Goal: Ask a question

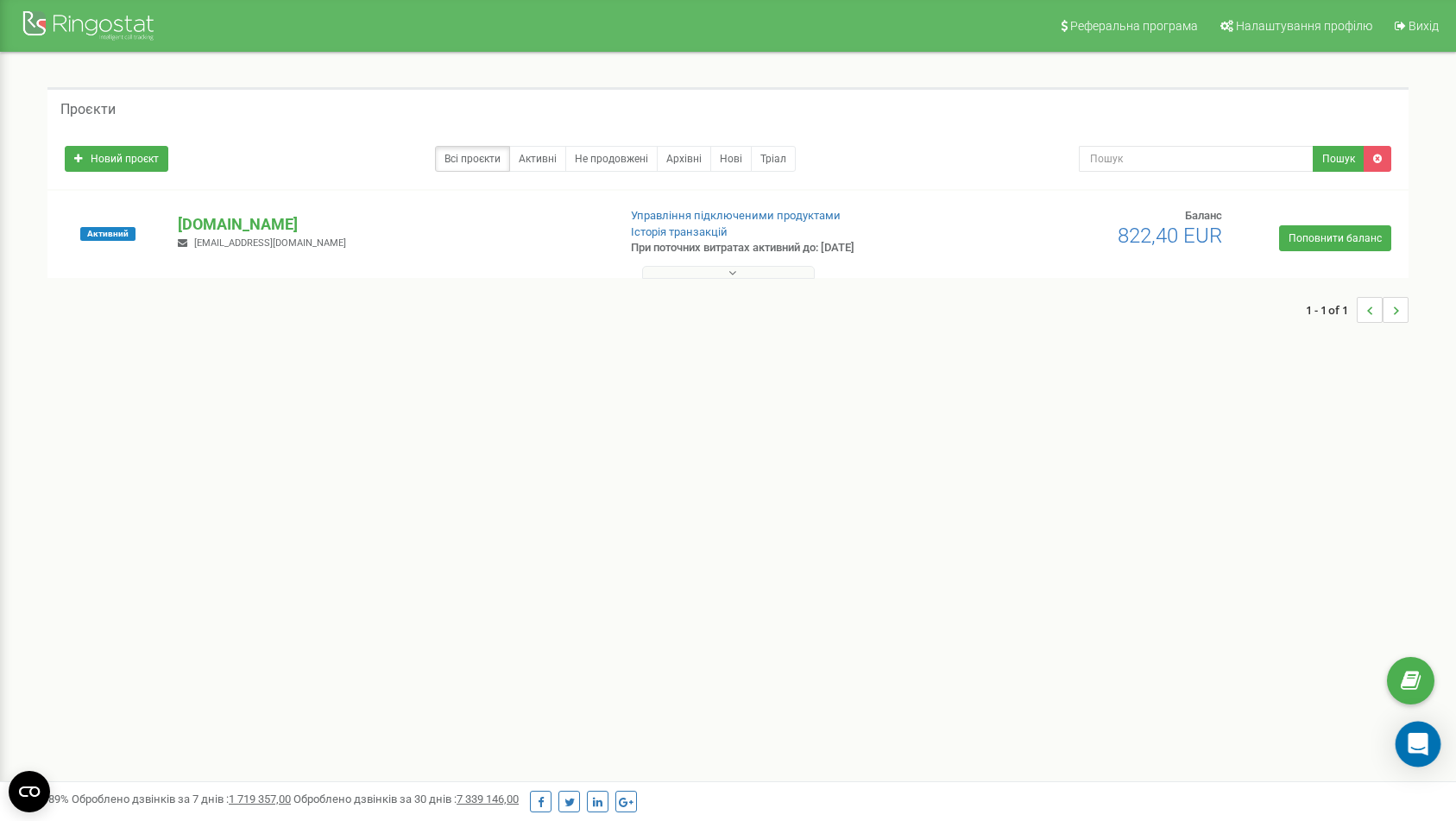
click at [1403, 738] on div "Open Intercom Messenger" at bounding box center [1418, 744] width 46 height 46
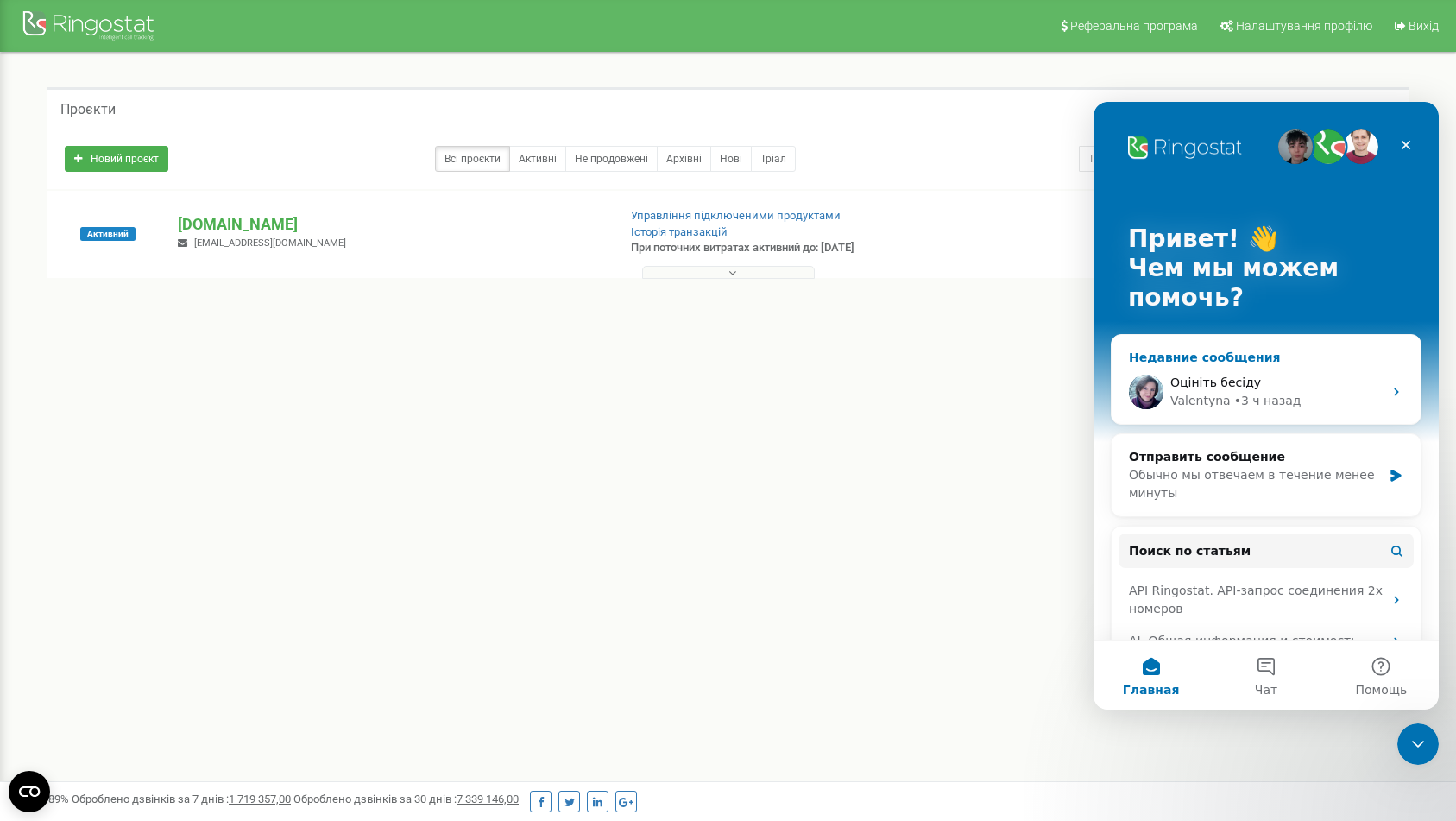
click at [1282, 388] on div "Оцініть бесіду" at bounding box center [1277, 383] width 213 height 18
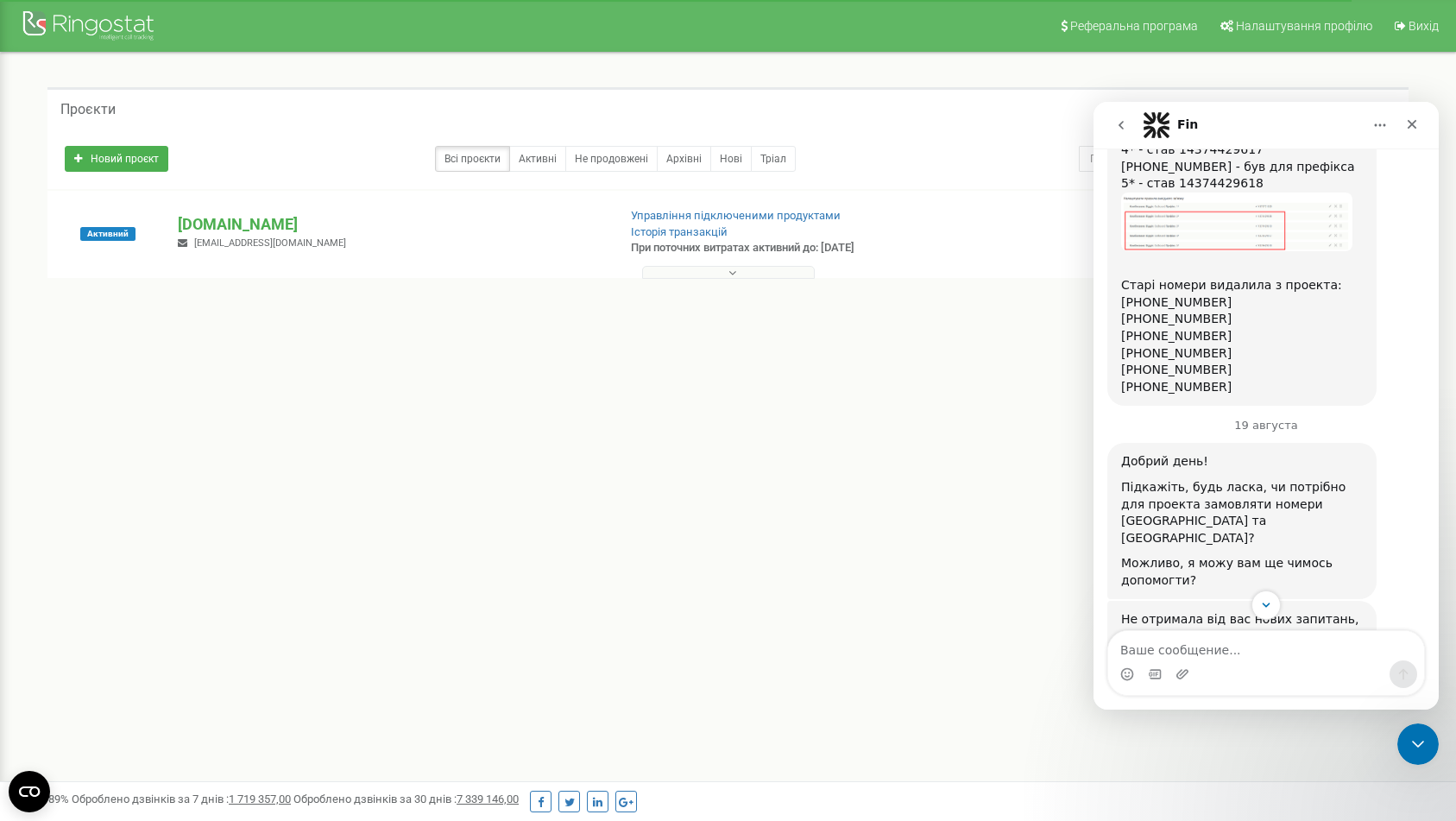
scroll to position [3634, 0]
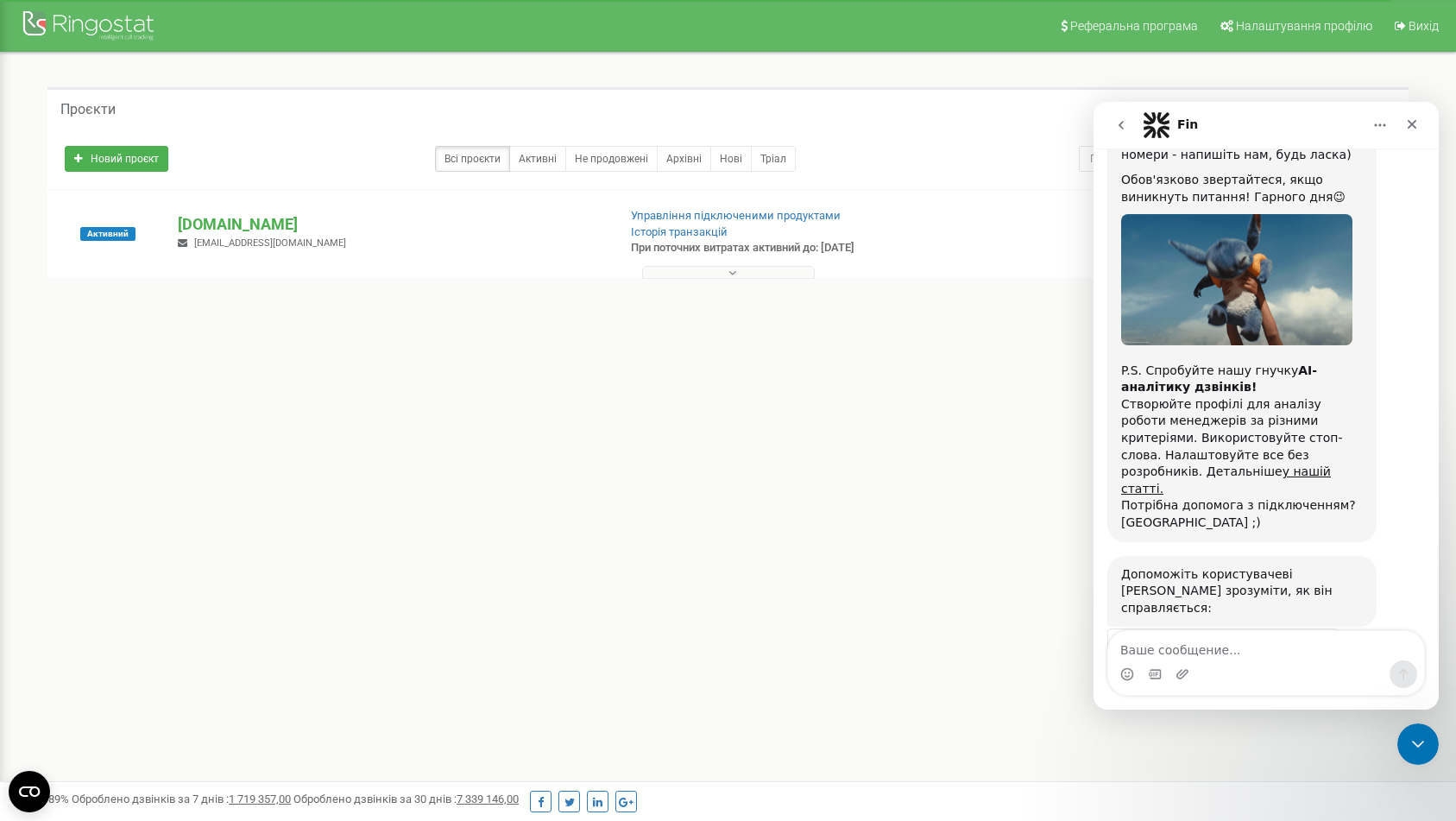
click at [1130, 131] on button "go back" at bounding box center [1120, 125] width 33 height 33
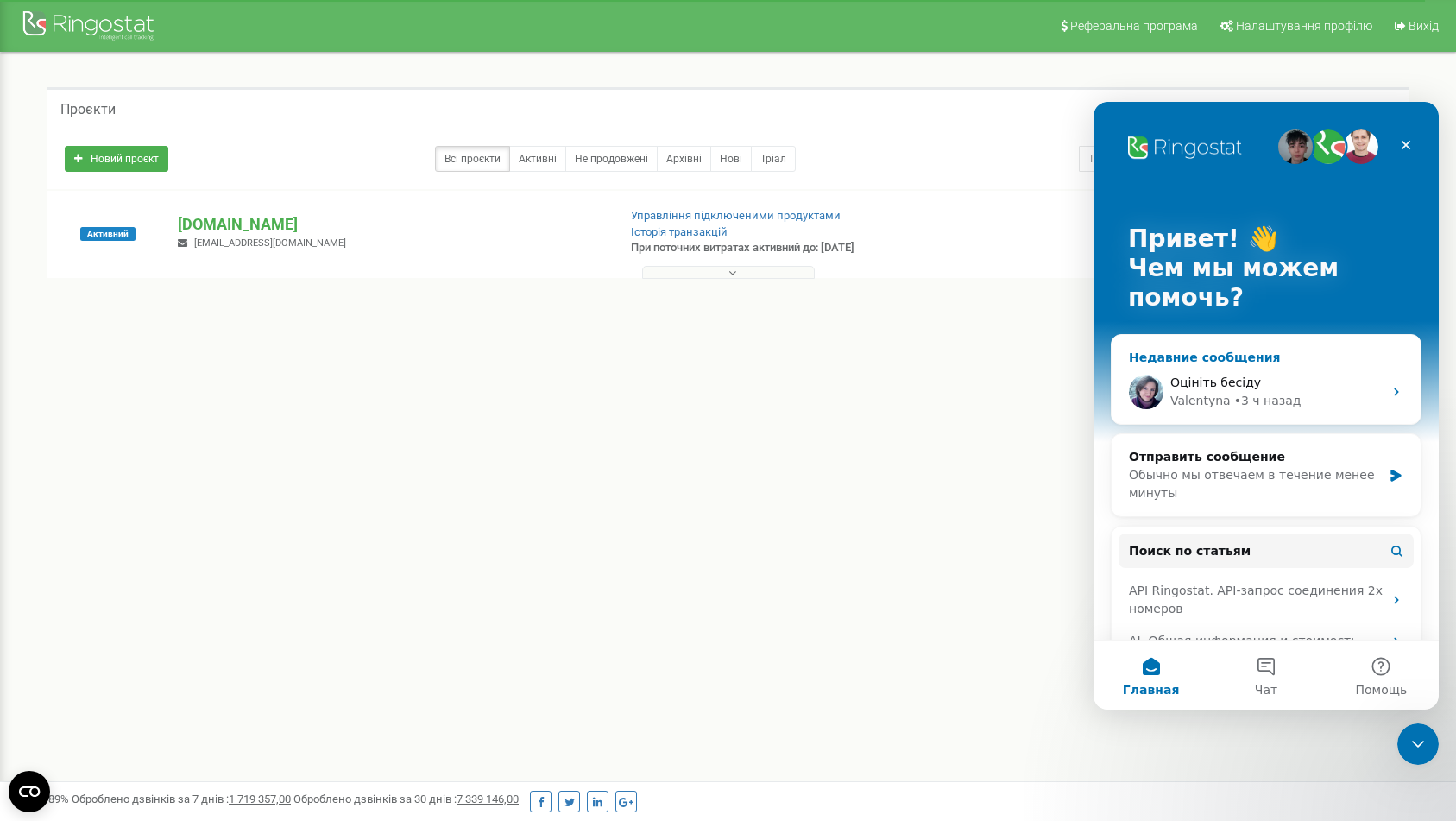
scroll to position [144, 0]
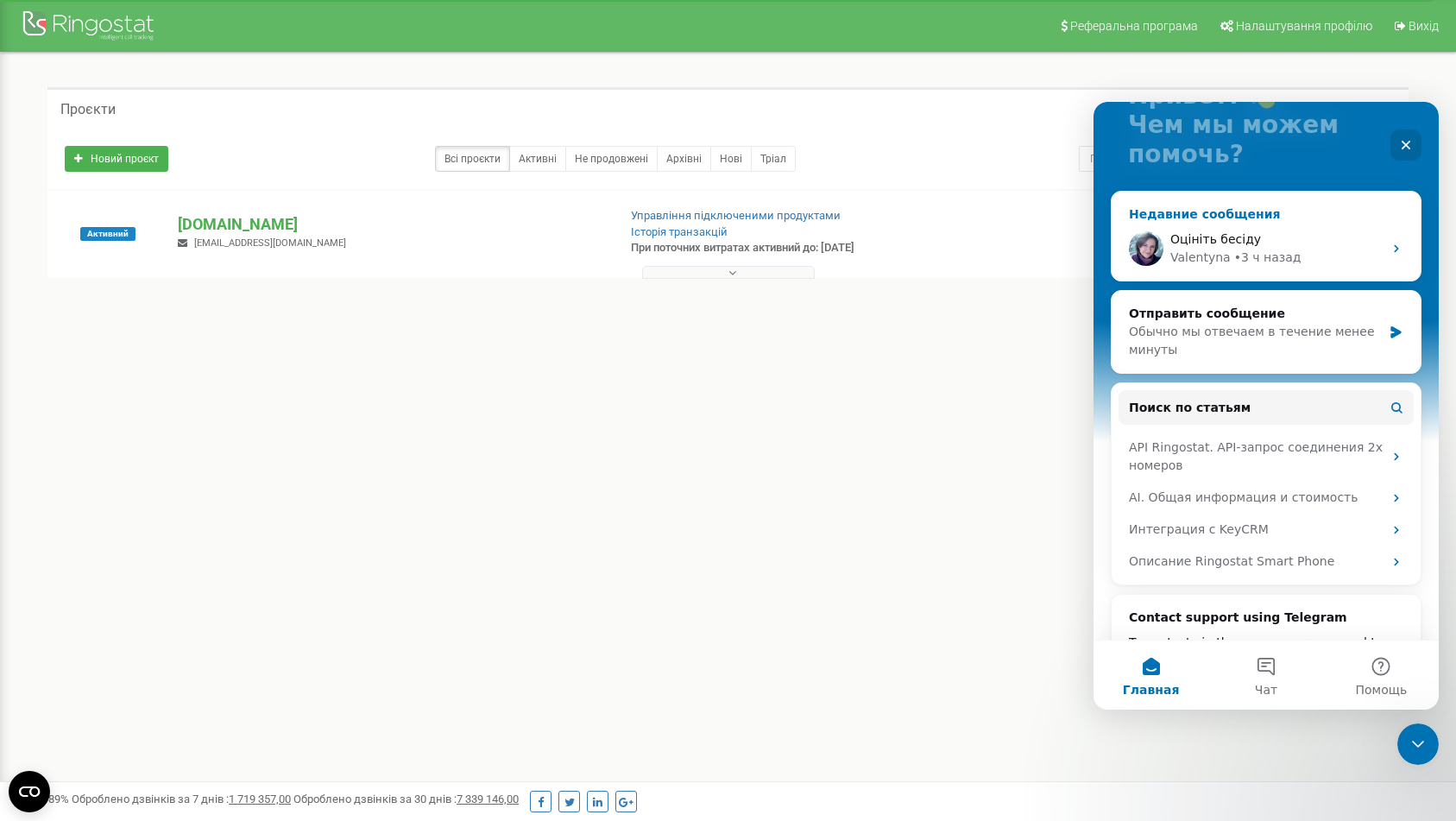
click at [1336, 244] on div "Оцініть бесіду" at bounding box center [1277, 239] width 213 height 18
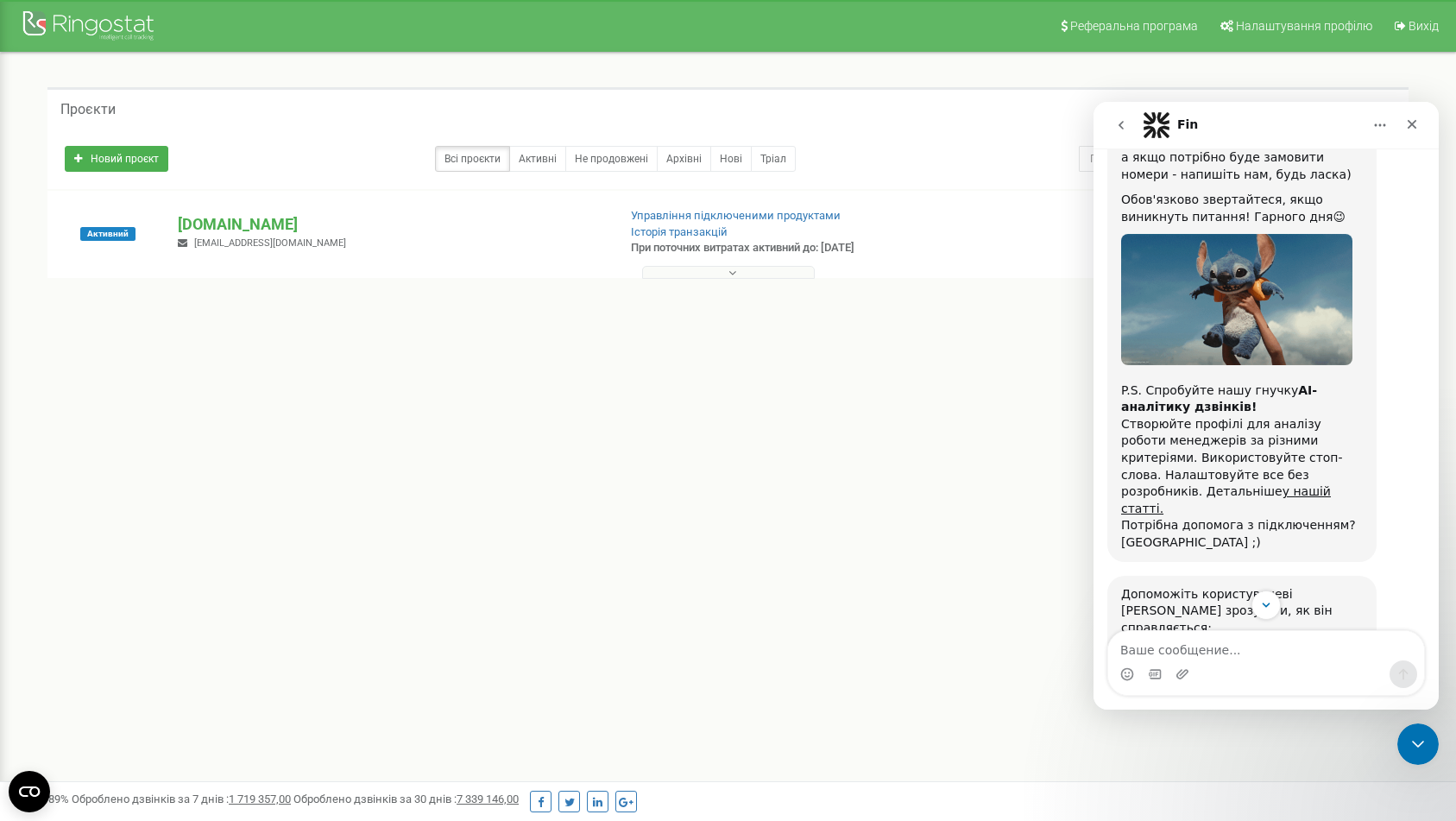
scroll to position [3634, 0]
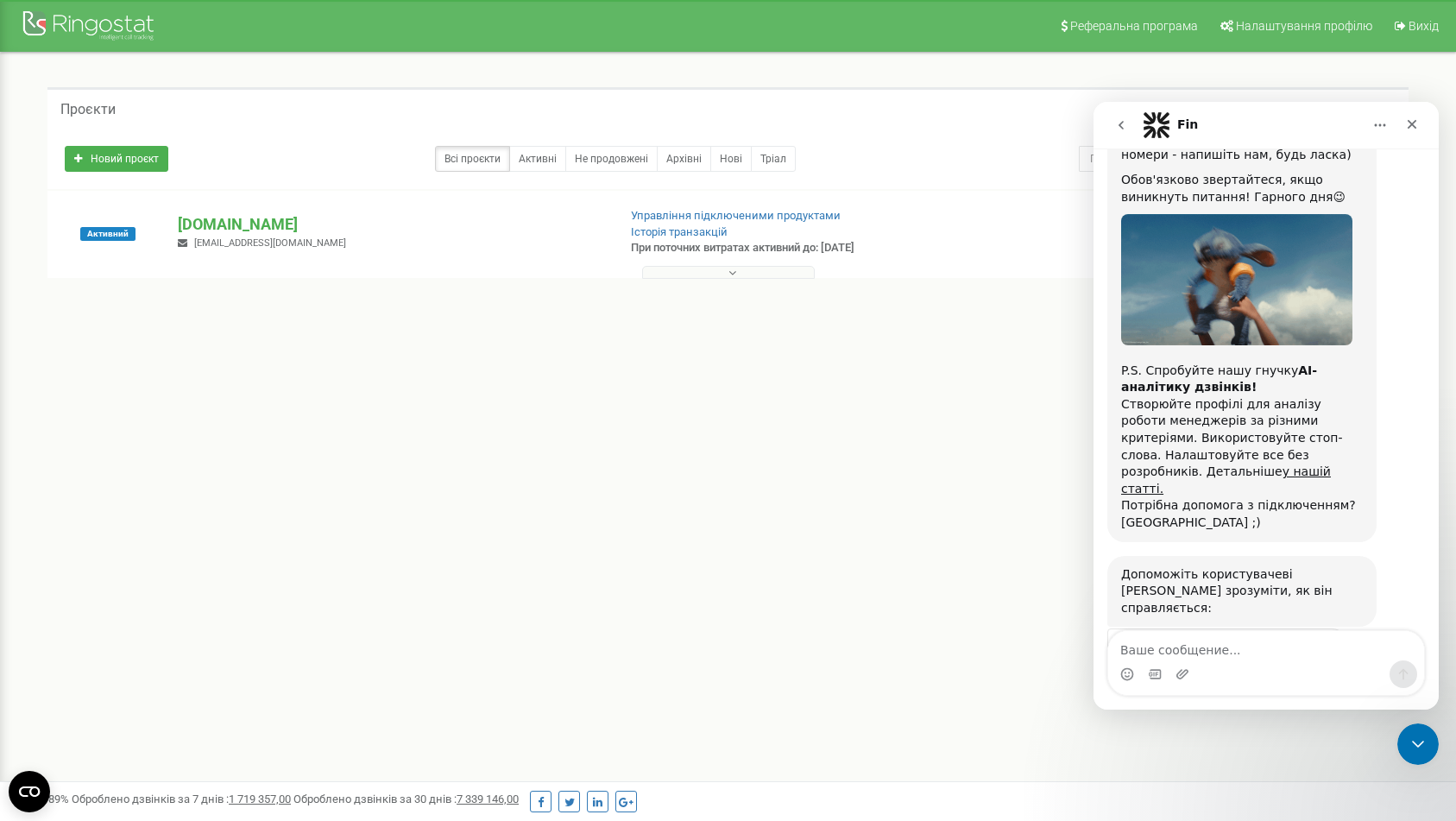
click at [1123, 137] on button "go back" at bounding box center [1120, 125] width 33 height 33
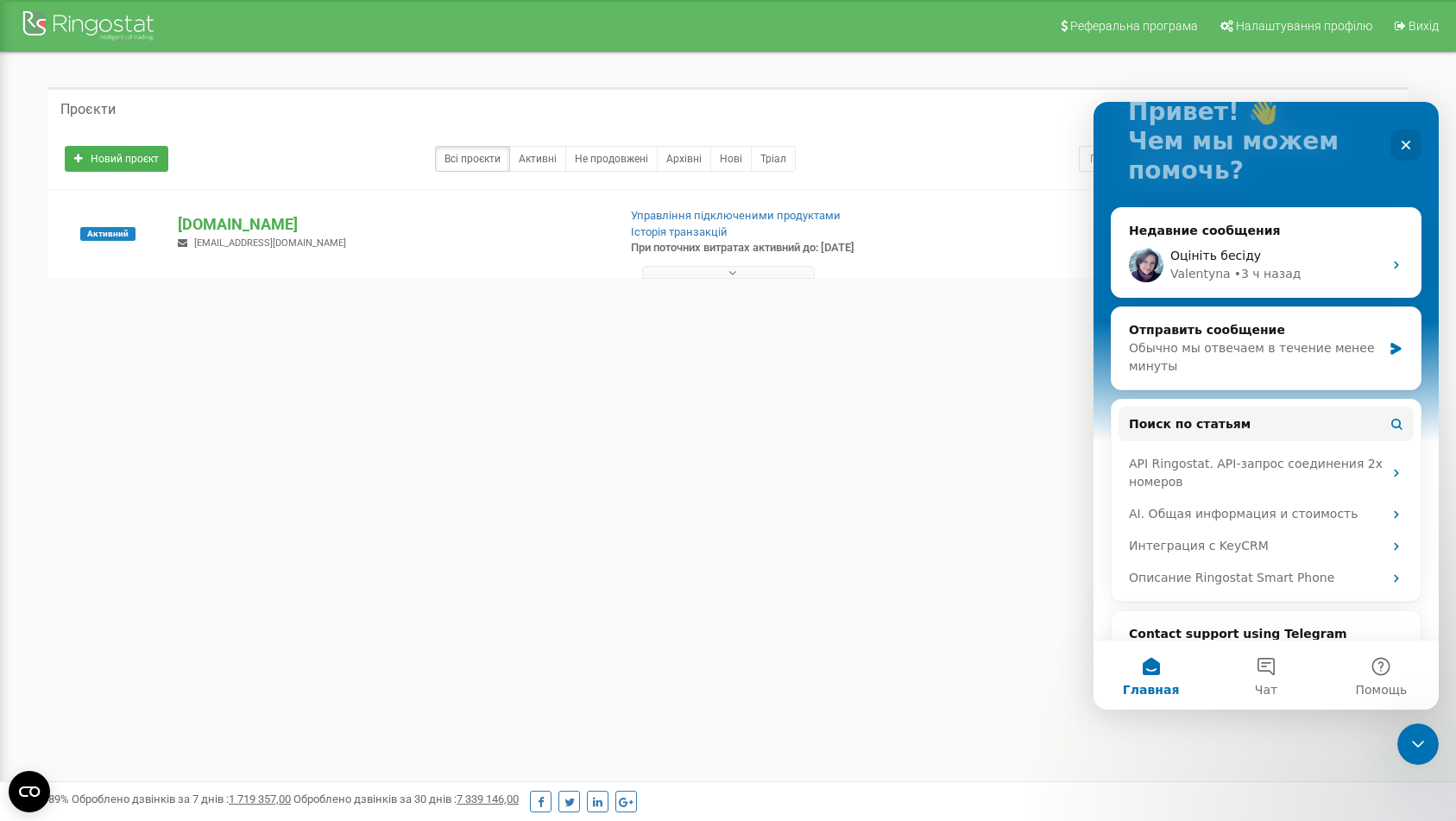
scroll to position [184, 0]
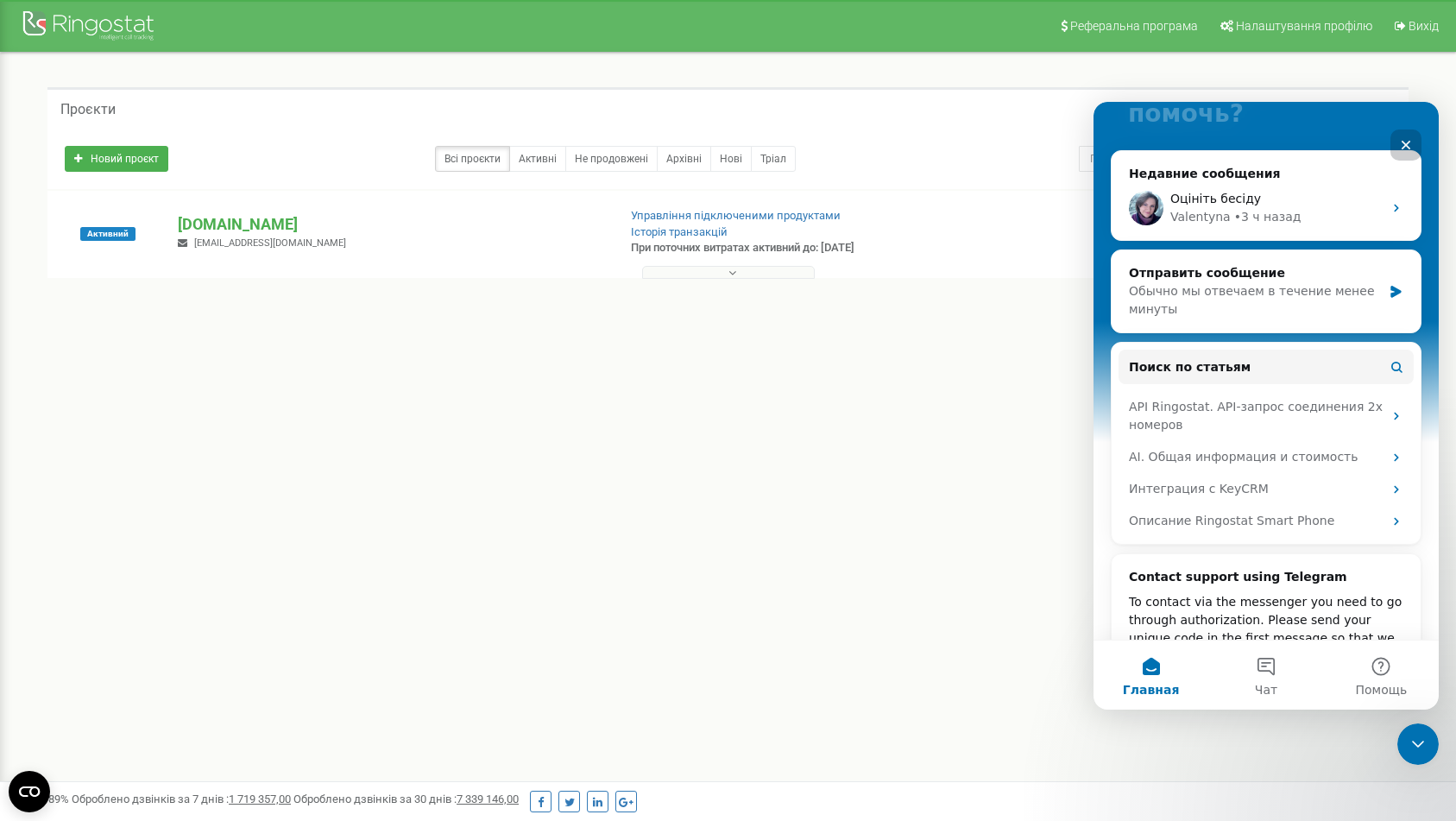
click at [1405, 151] on icon "Закрыть" at bounding box center [1406, 145] width 14 height 14
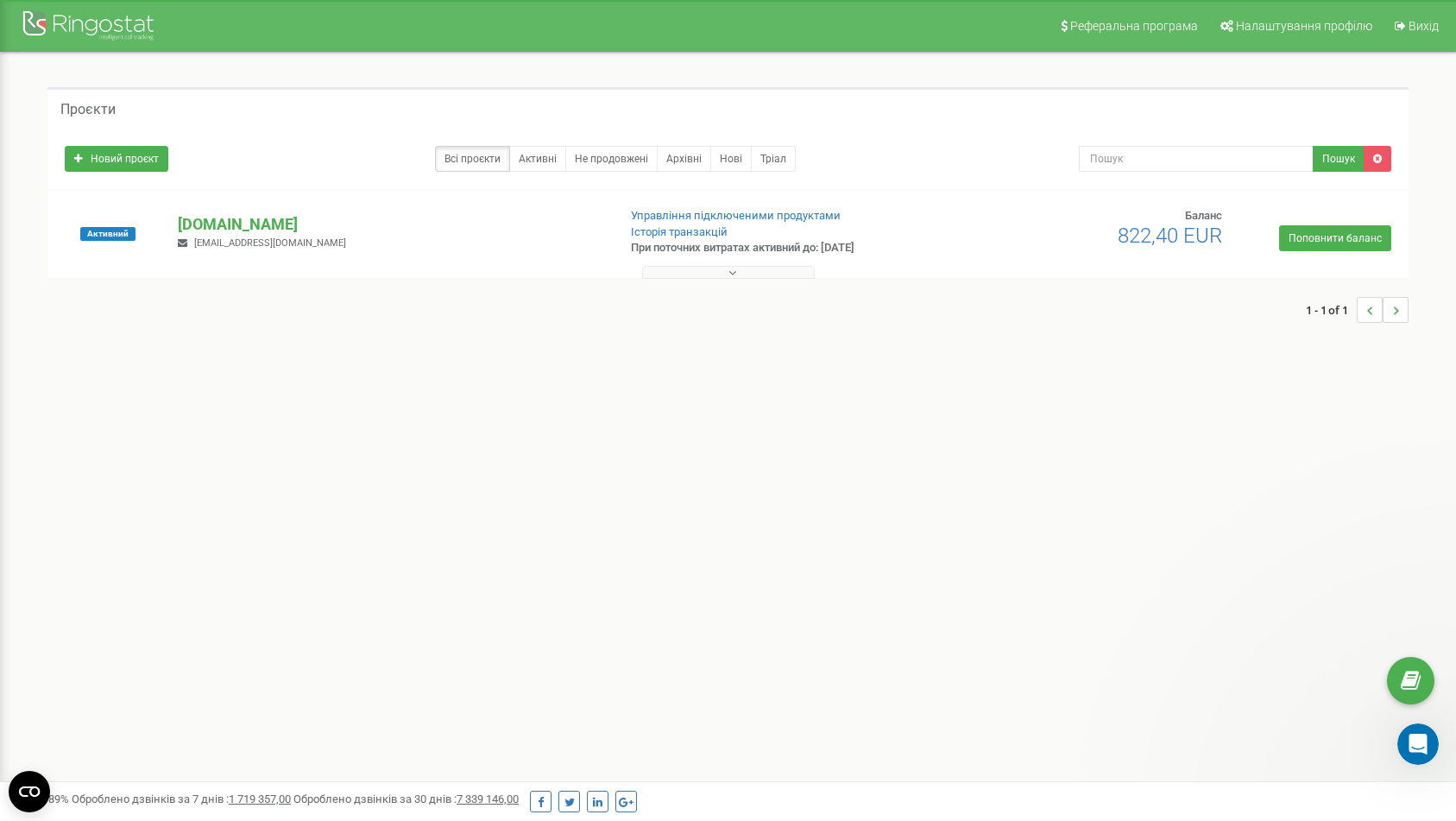
scroll to position [0, 0]
click at [1417, 735] on icon "Открыть службу сообщений Intercom" at bounding box center [1416, 742] width 29 height 29
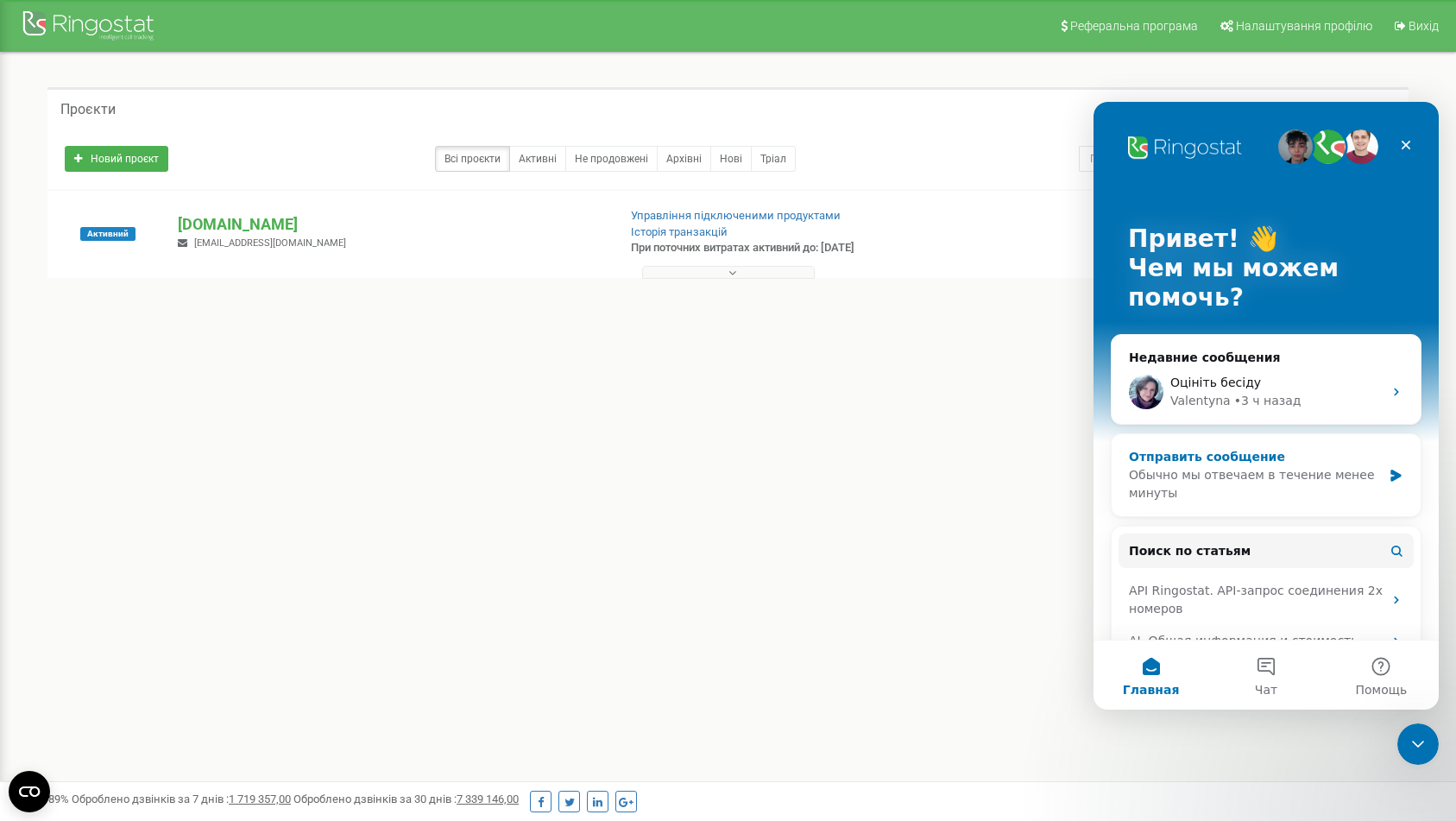
click at [1314, 438] on div "Отправить сообщение Обычно мы отвечаем в течение менее минуты" at bounding box center [1266, 475] width 309 height 82
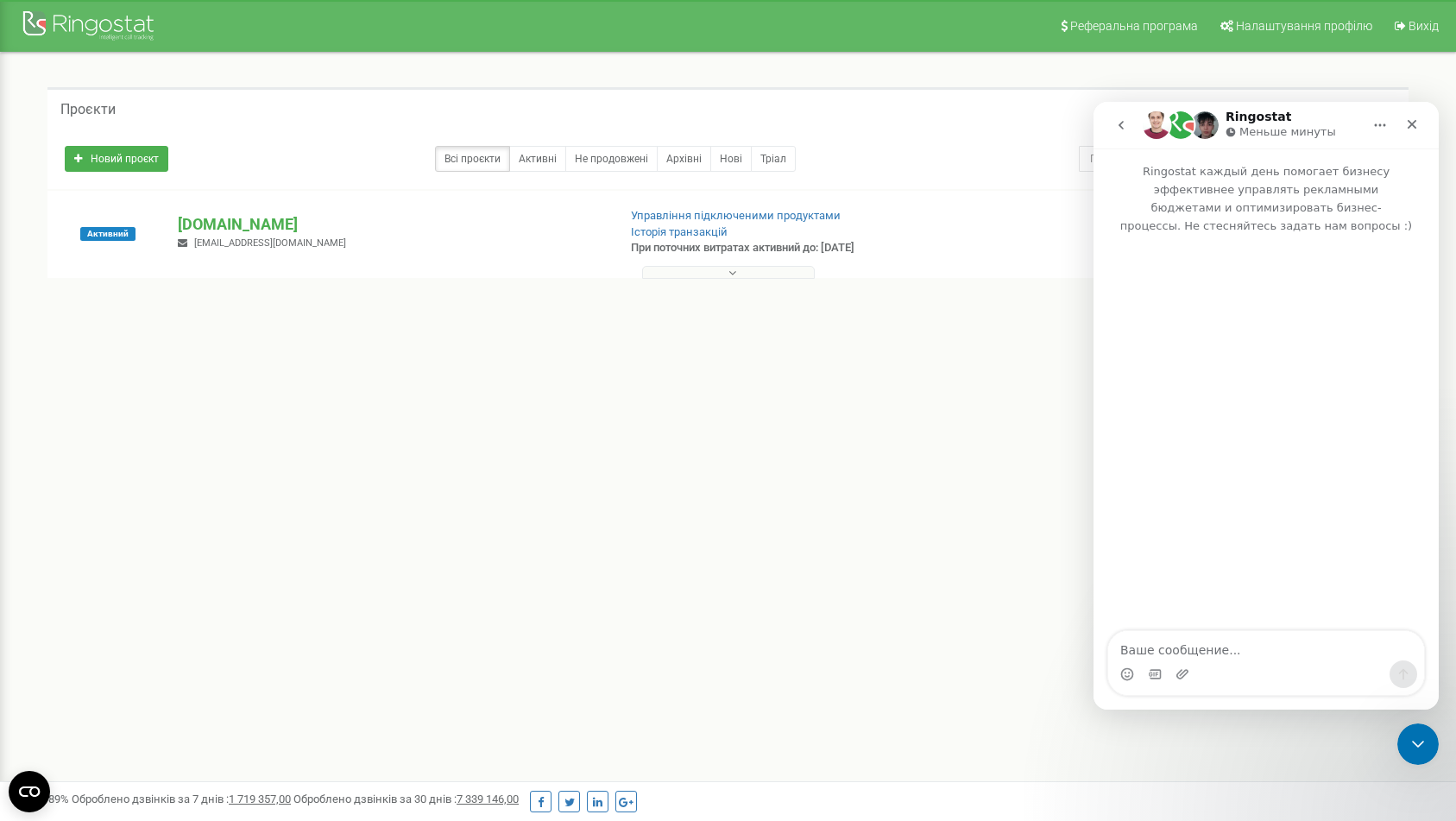
click at [1115, 125] on button "go back" at bounding box center [1120, 125] width 33 height 33
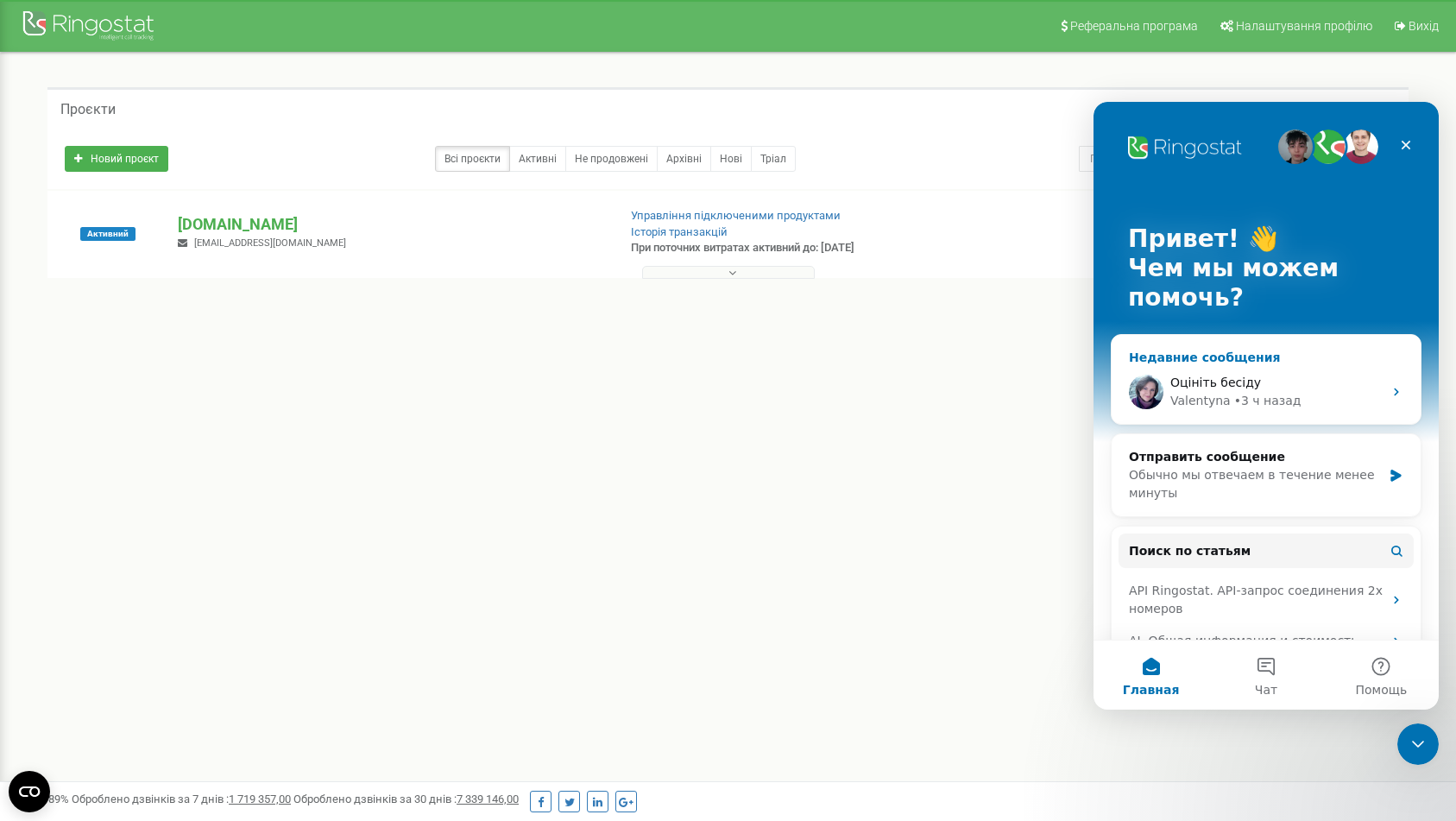
click at [1340, 405] on div "[PERSON_NAME] • 3 ч назад" at bounding box center [1277, 400] width 213 height 18
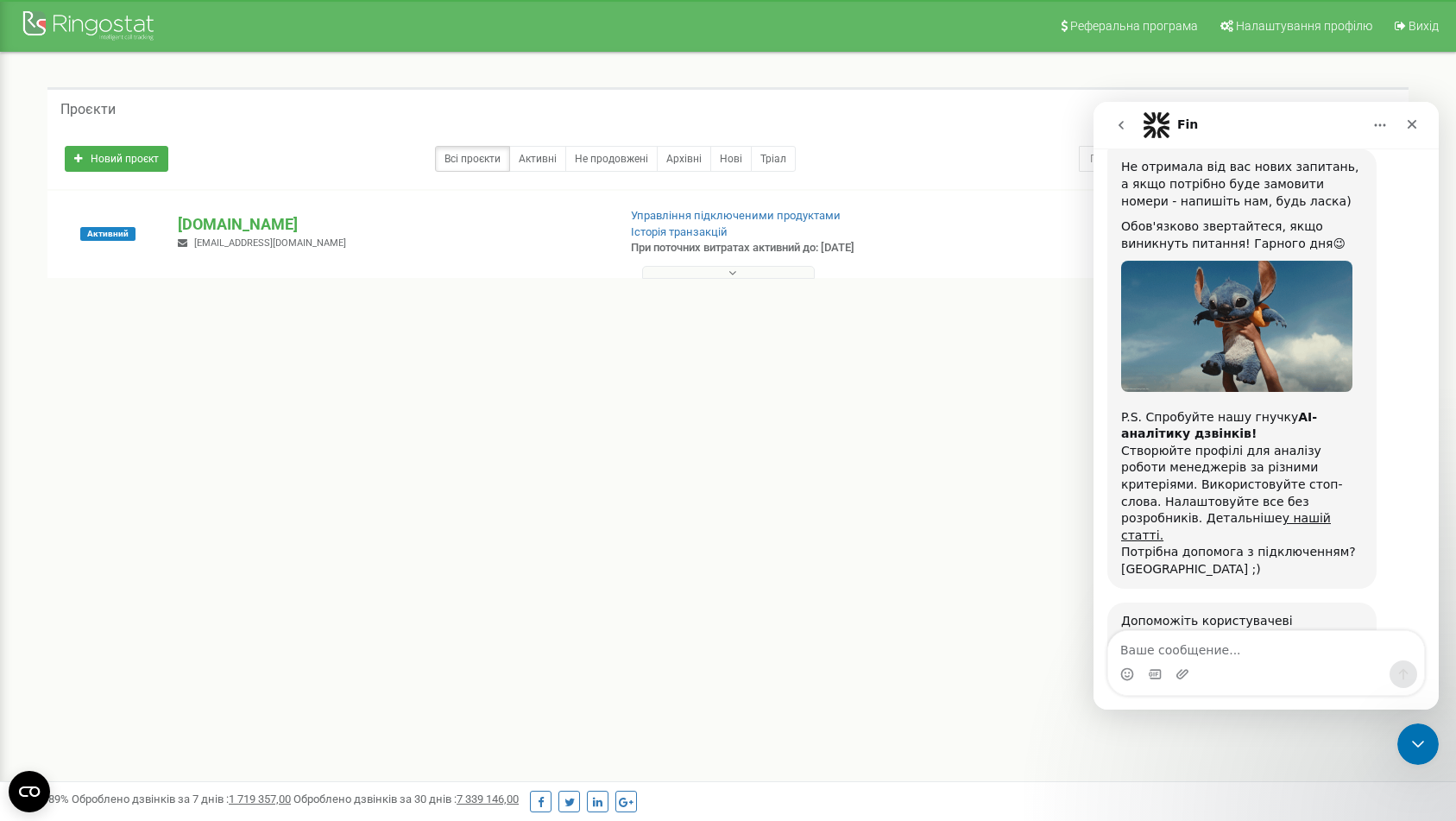
scroll to position [3634, 0]
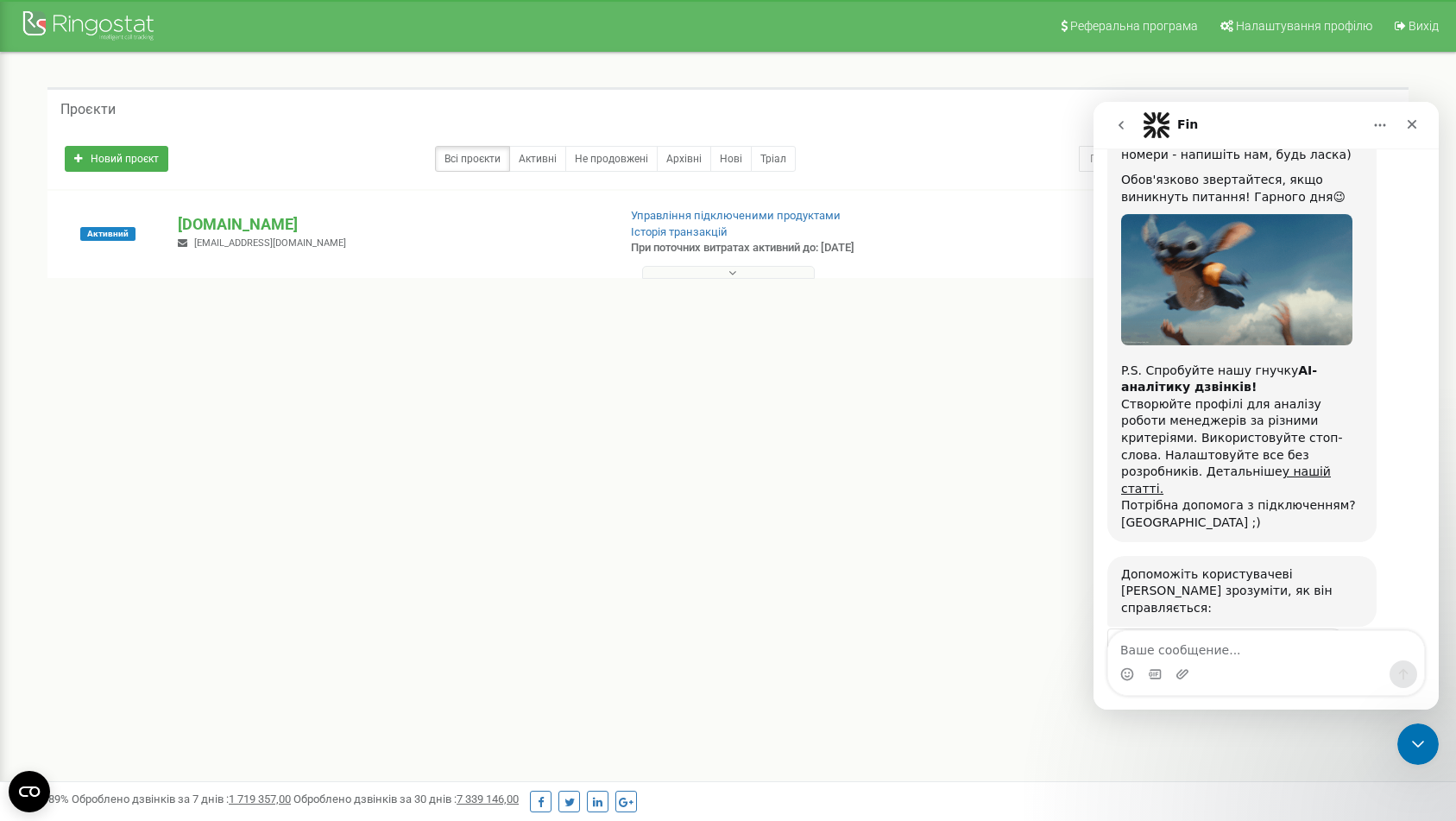
click at [1122, 133] on button "go back" at bounding box center [1120, 125] width 33 height 33
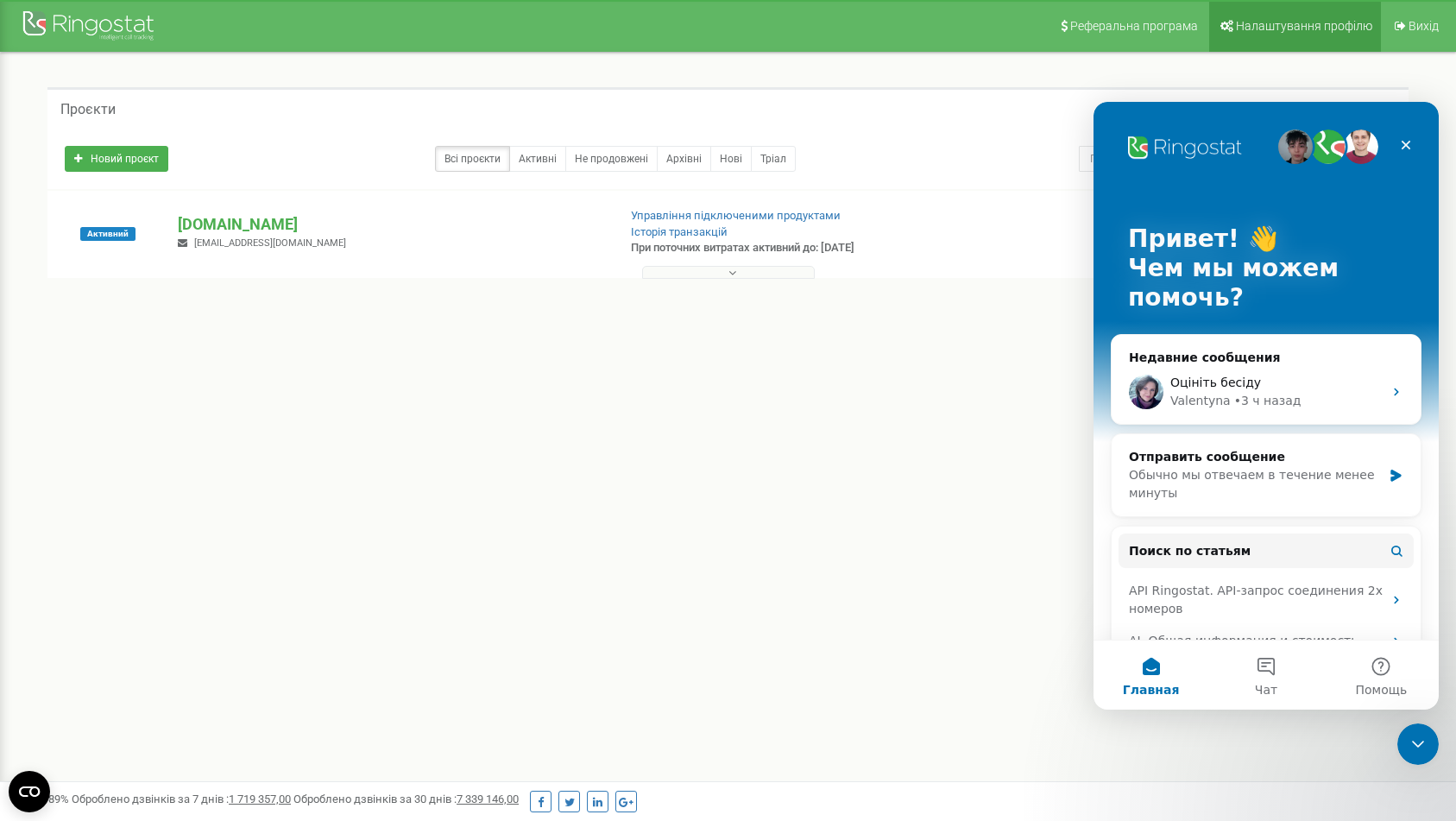
scroll to position [0, 0]
click at [1270, 384] on div "Оцініть бесіду" at bounding box center [1277, 383] width 213 height 18
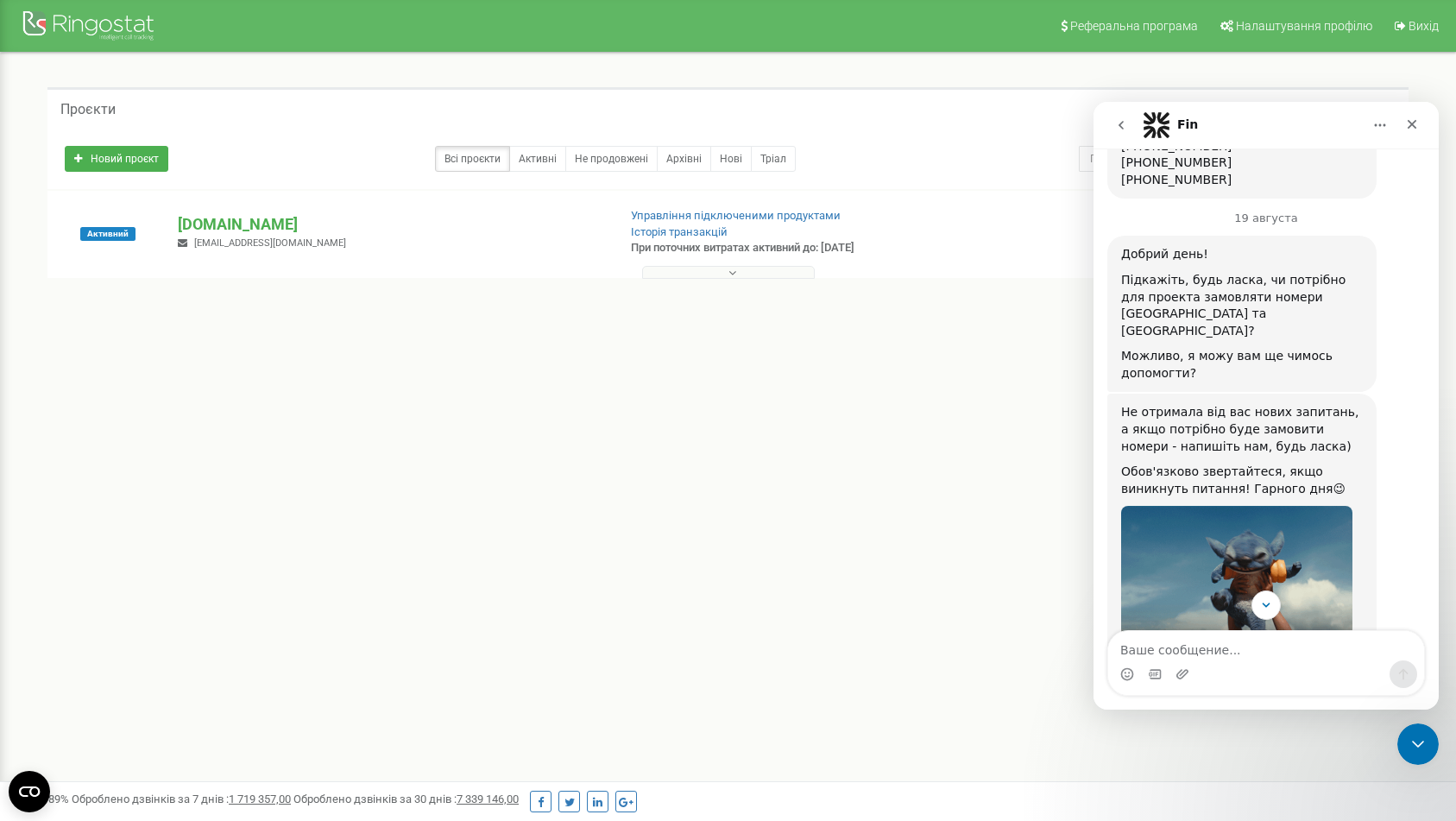
scroll to position [3308, 0]
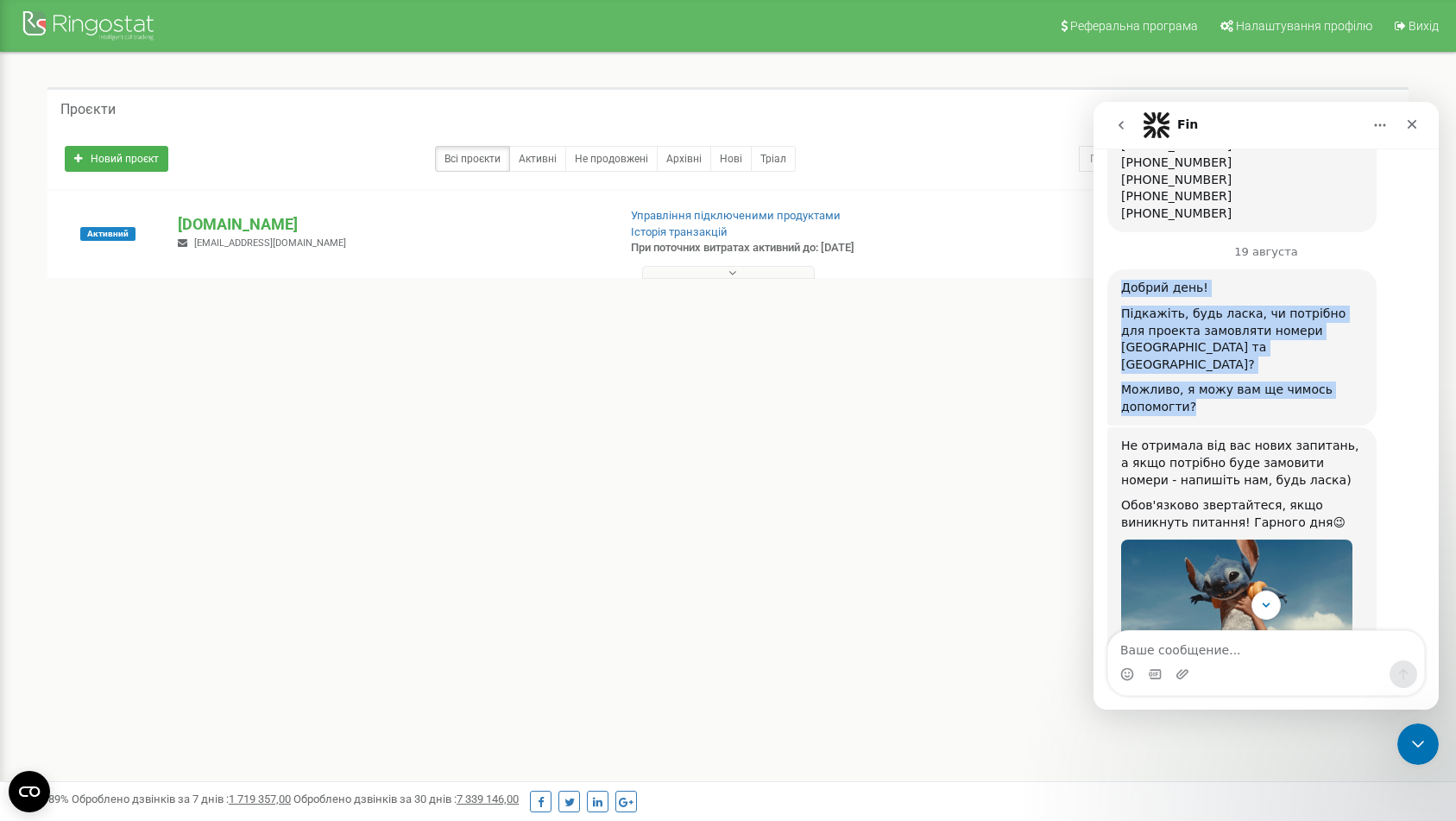
drag, startPoint x: 1122, startPoint y: 220, endPoint x: 1231, endPoint y: 317, distance: 145.9
click at [1231, 317] on div "Добрий день! Підкажіть, будь ласка, чи потрібно для проекта замовляти номери [G…" at bounding box center [1241, 347] width 242 height 135
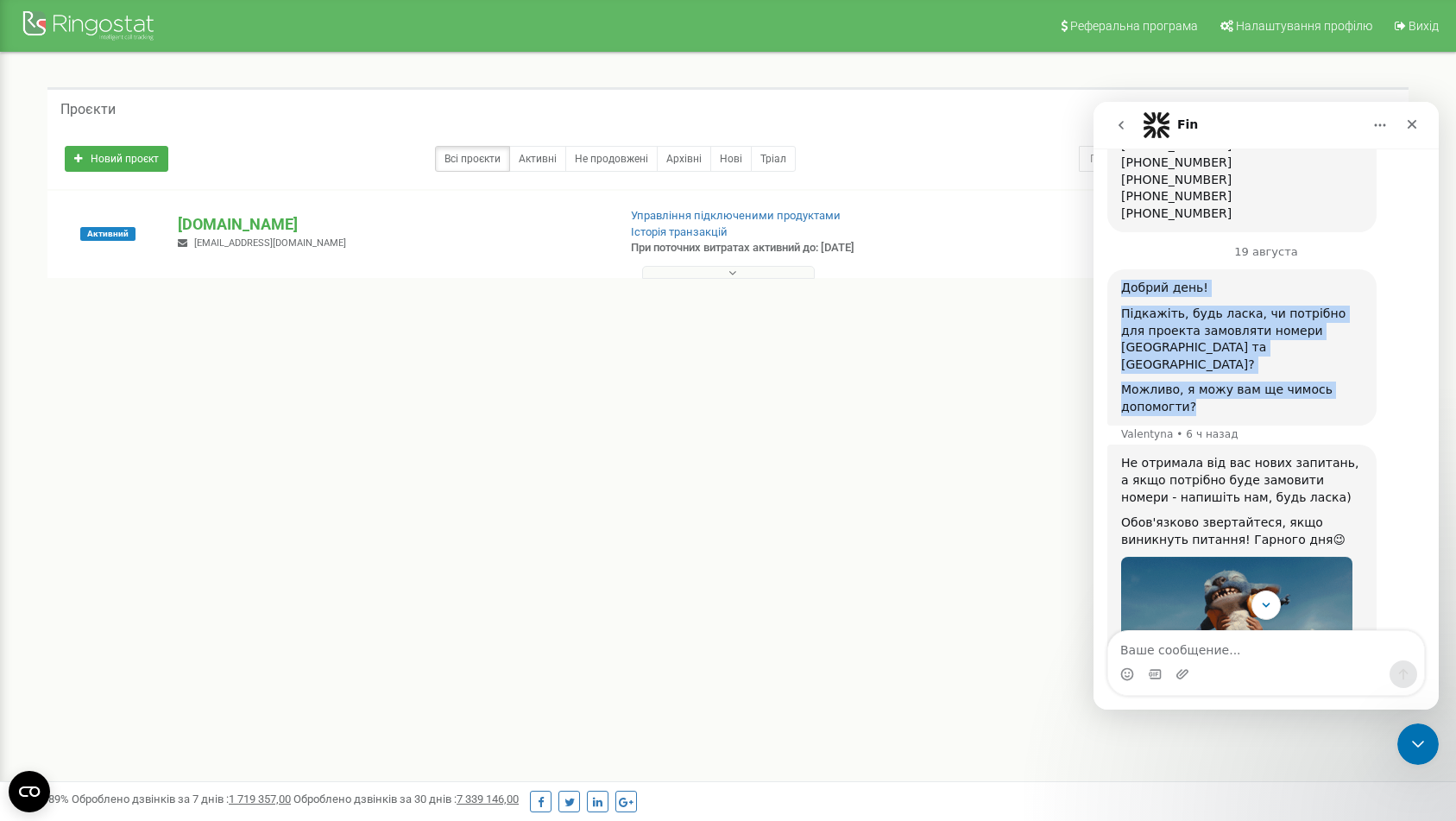
copy div "Добрий день! Підкажіть, будь ласка, чи потрібно для проекта замовляти номери [G…"
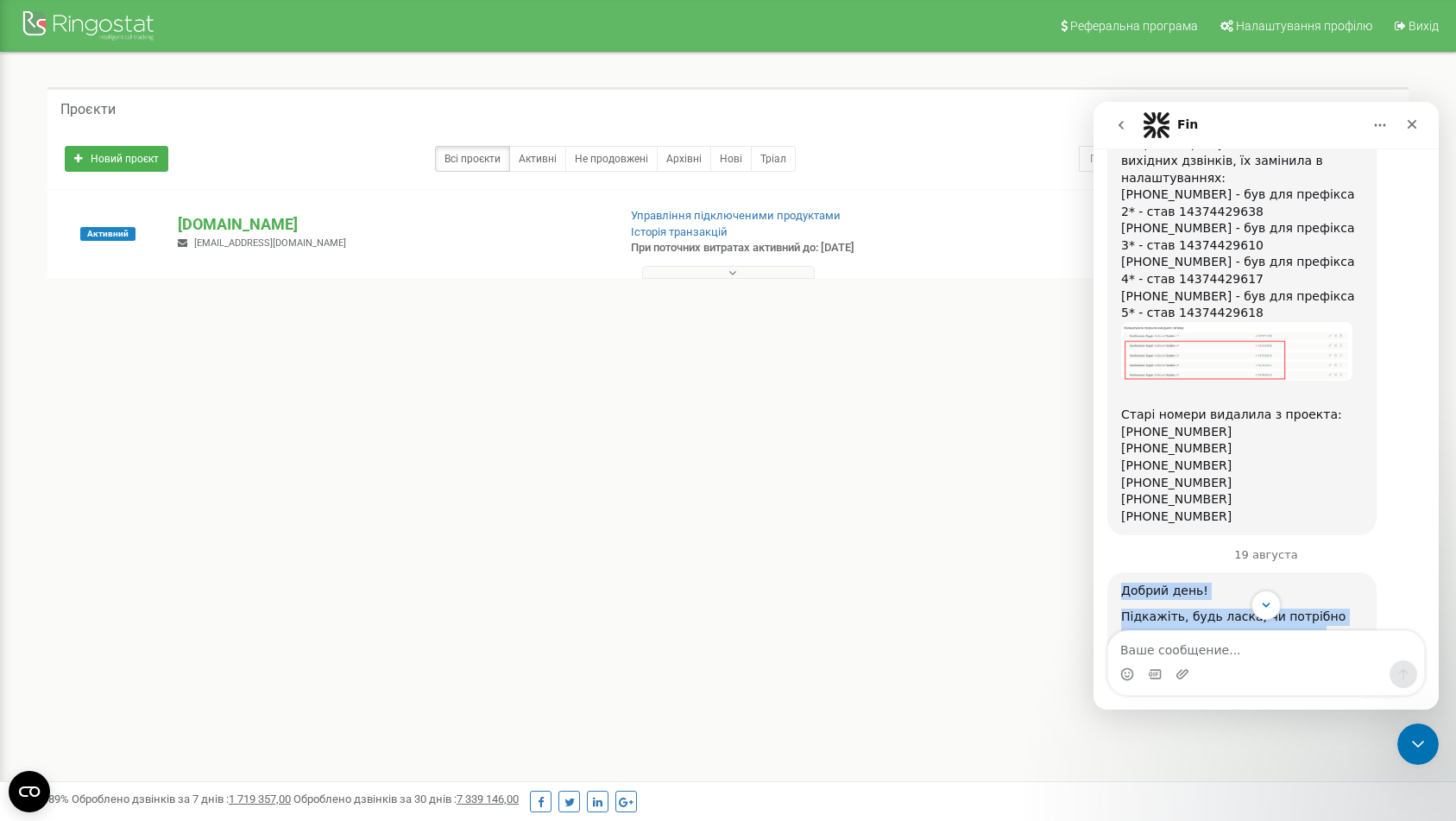
scroll to position [2916, 0]
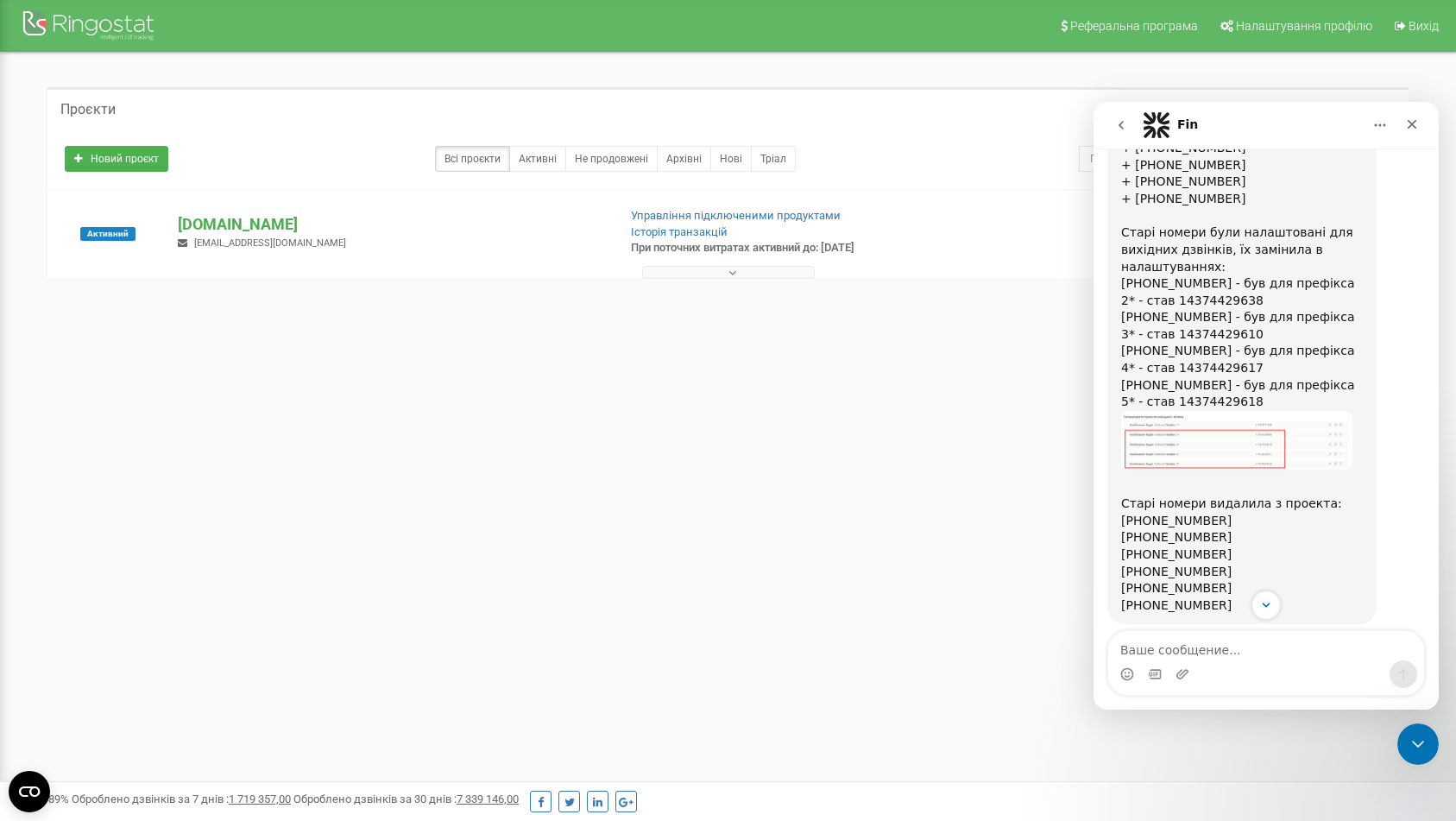
click at [1124, 133] on button "go back" at bounding box center [1120, 125] width 33 height 33
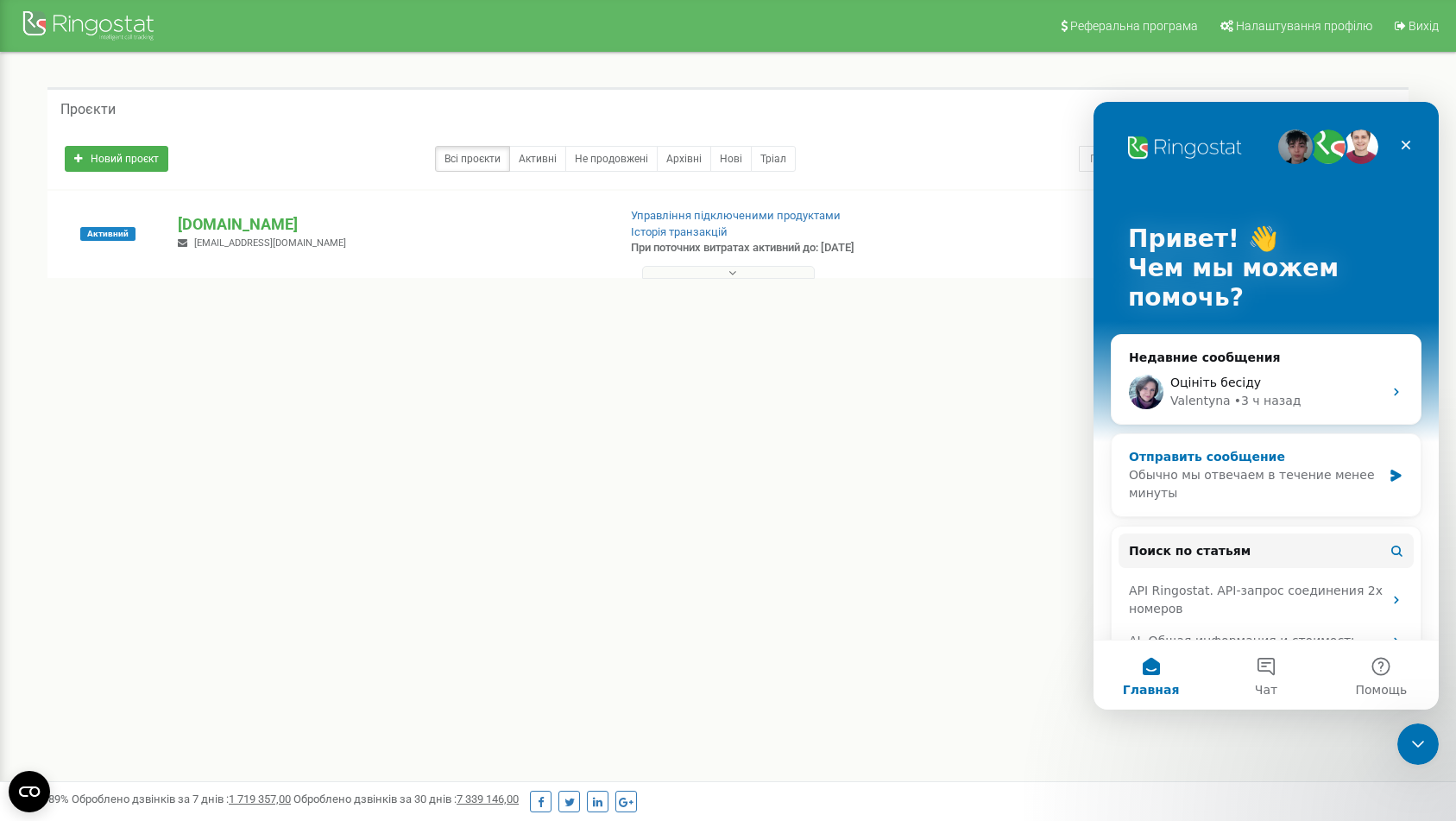
click at [1243, 477] on div "Обычно мы отвечаем в течение менее минуты" at bounding box center [1255, 484] width 253 height 36
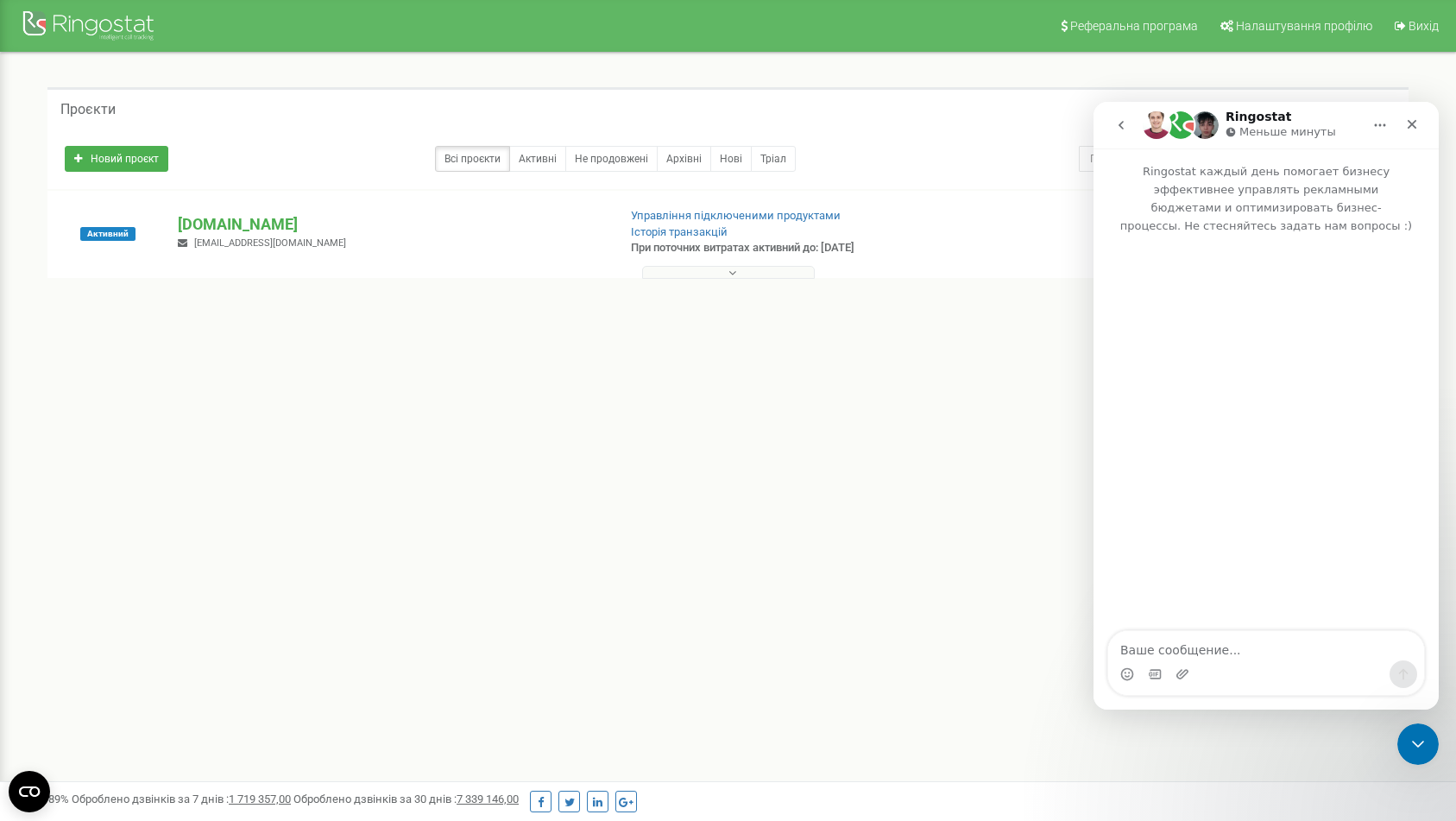
click at [1183, 638] on textarea "Ваше сообщение..." at bounding box center [1266, 645] width 316 height 29
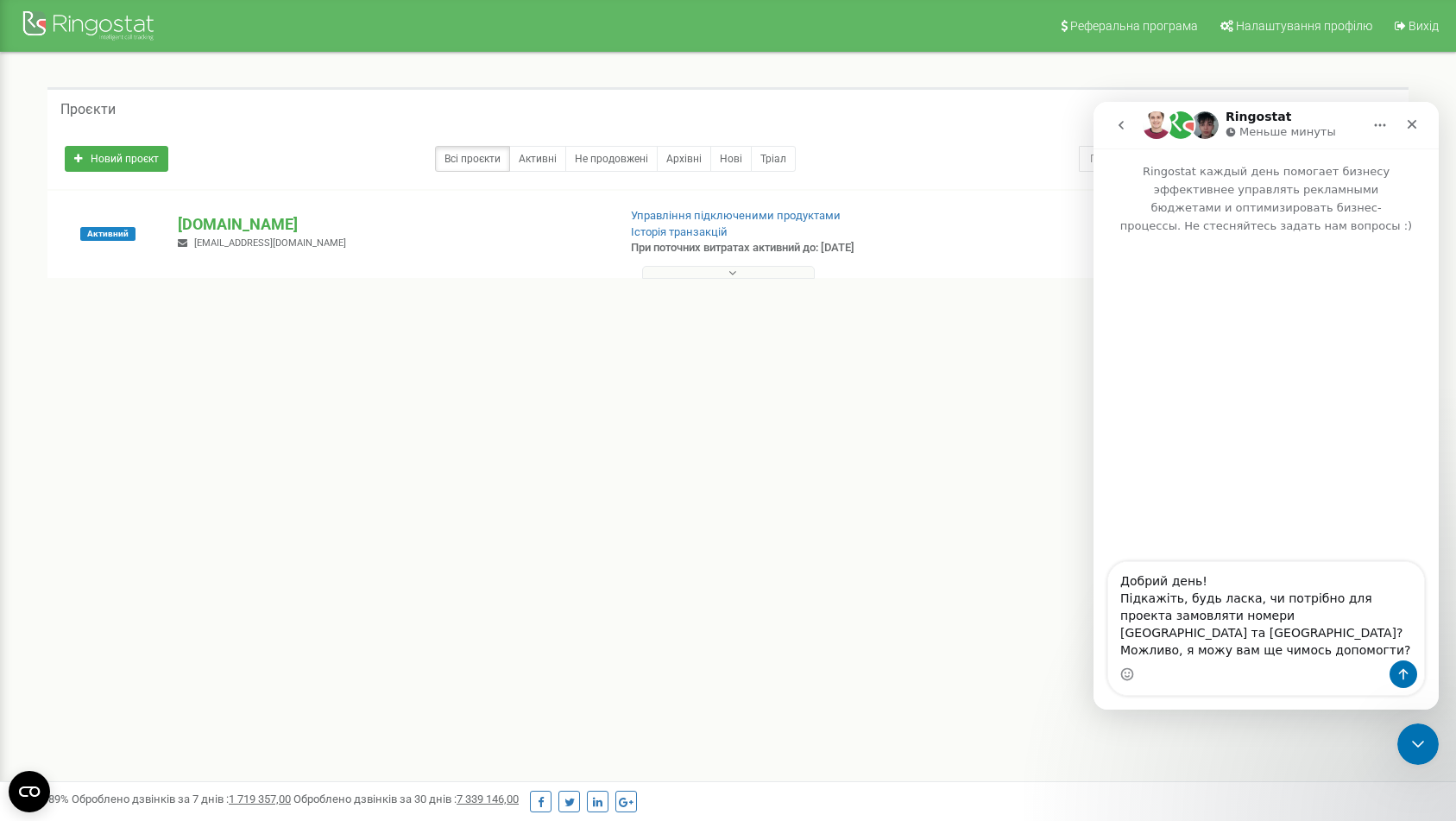
scroll to position [58, 0]
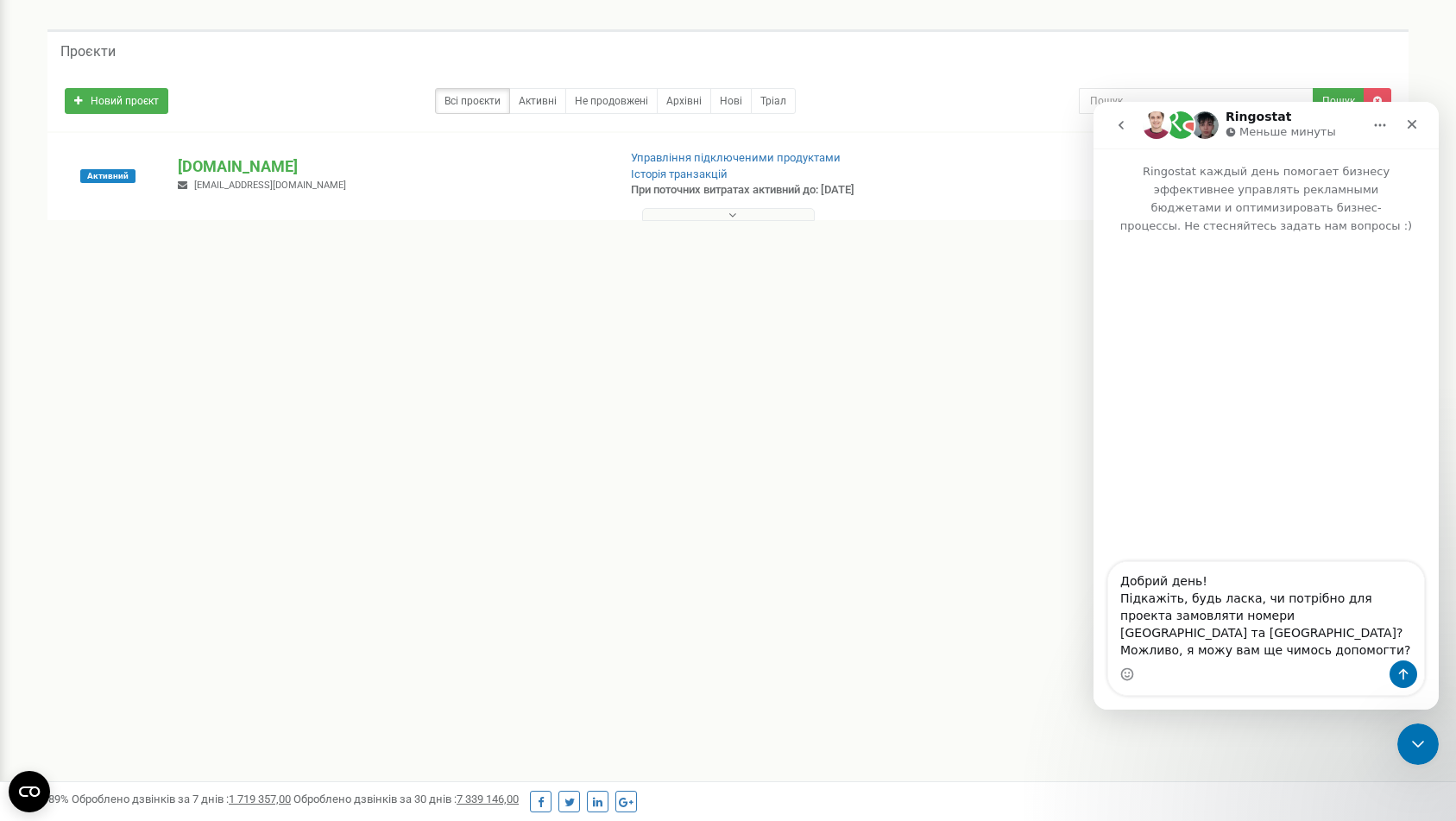
drag, startPoint x: 1169, startPoint y: 596, endPoint x: 1108, endPoint y: 594, distance: 61.0
click at [1108, 594] on textarea "Добрий день! Підкажіть, будь ласка, чи потрібно для проекта замовляти номери [G…" at bounding box center [1266, 610] width 316 height 98
click at [1361, 601] on textarea "Доброго дня! Нещодавно писала стосовно: Підкажіть, будь ласка, чи потрібно для …" at bounding box center [1266, 593] width 316 height 133
click at [1394, 646] on textarea "Доброго дня! Нещодавно писала стосовно: Підкажіть, будь ласка, чи потрібно для …" at bounding box center [1266, 593] width 316 height 133
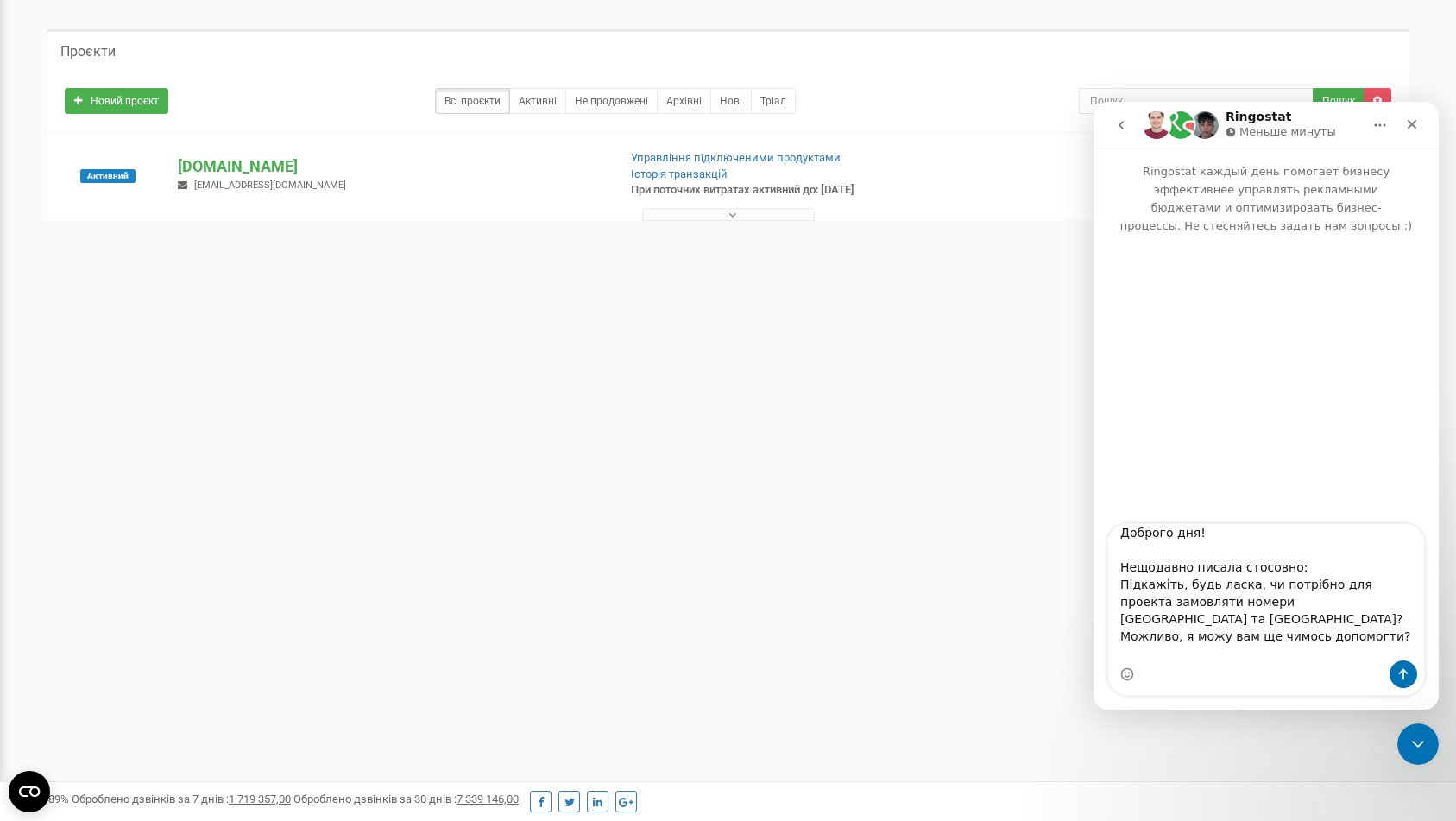
scroll to position [28, 0]
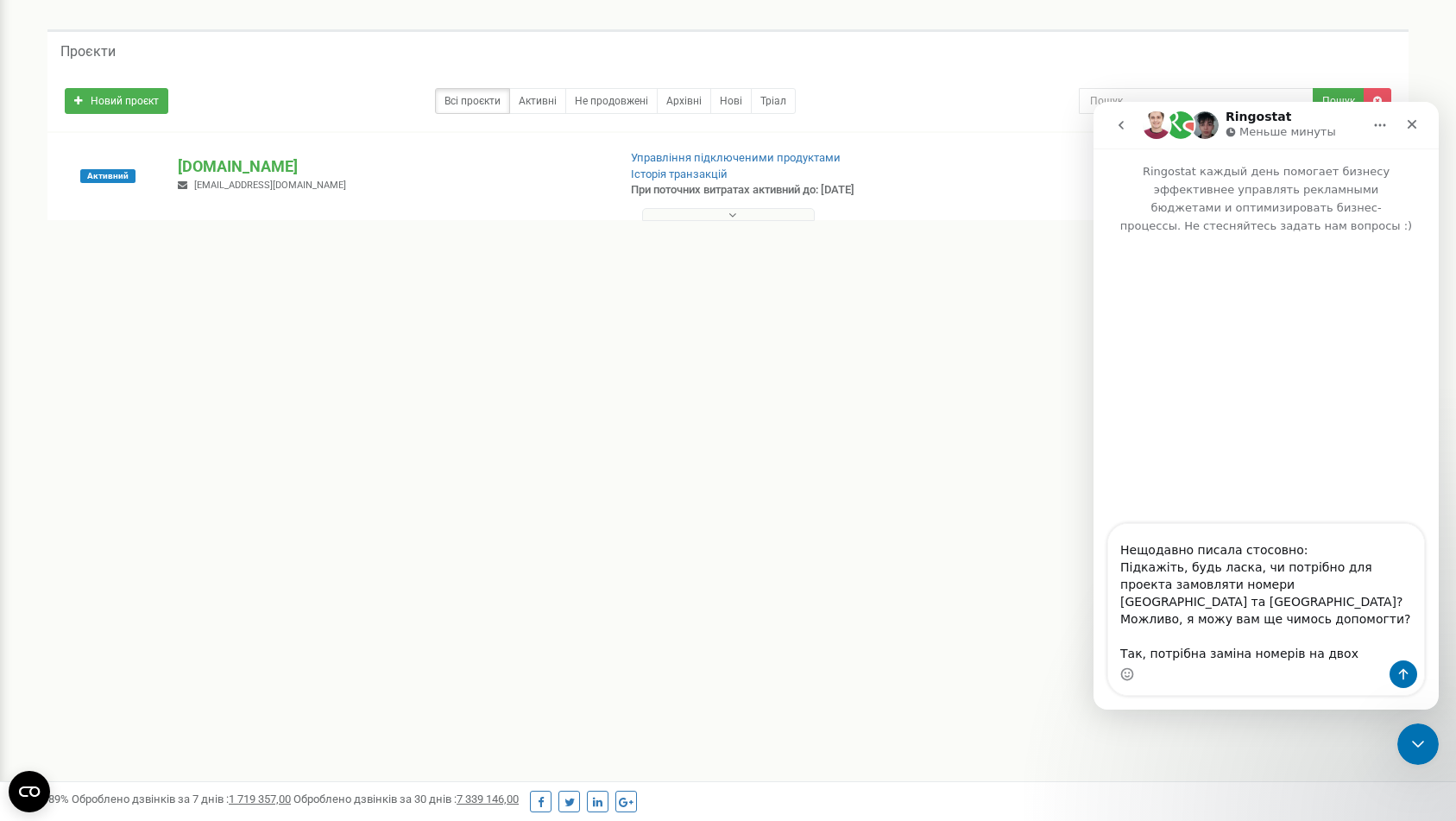
click at [1373, 583] on textarea "Доброго дня! Нещодавно писала стосовно: Підкажіть, будь ласка, чи потрібно для …" at bounding box center [1266, 592] width 316 height 136
click at [1337, 647] on textarea "Доброго дня! Нещодавно писала стосовно: Підкажіть, будь ласка, чи потрібно для …" at bounding box center [1266, 592] width 316 height 136
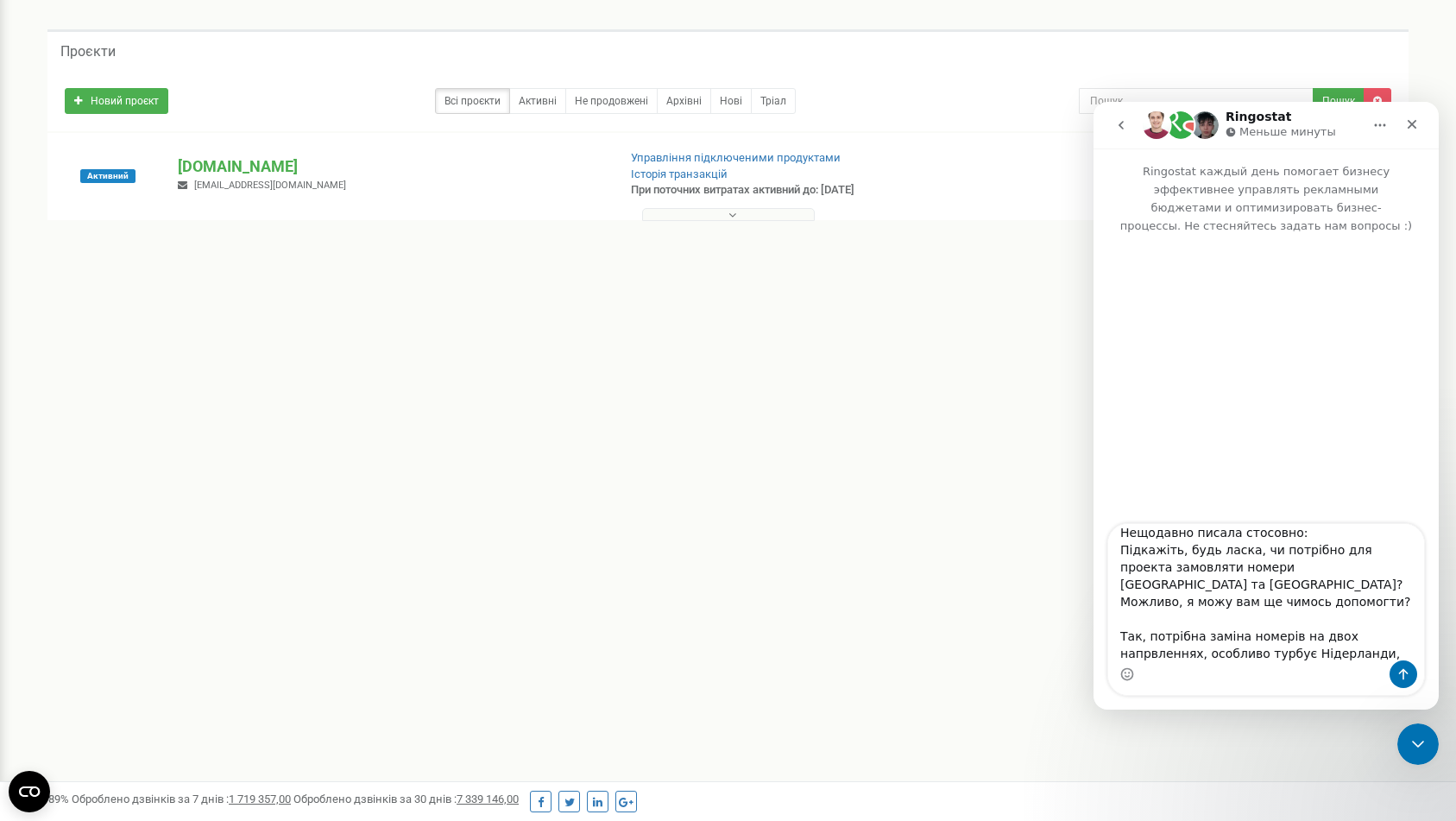
scroll to position [63, 0]
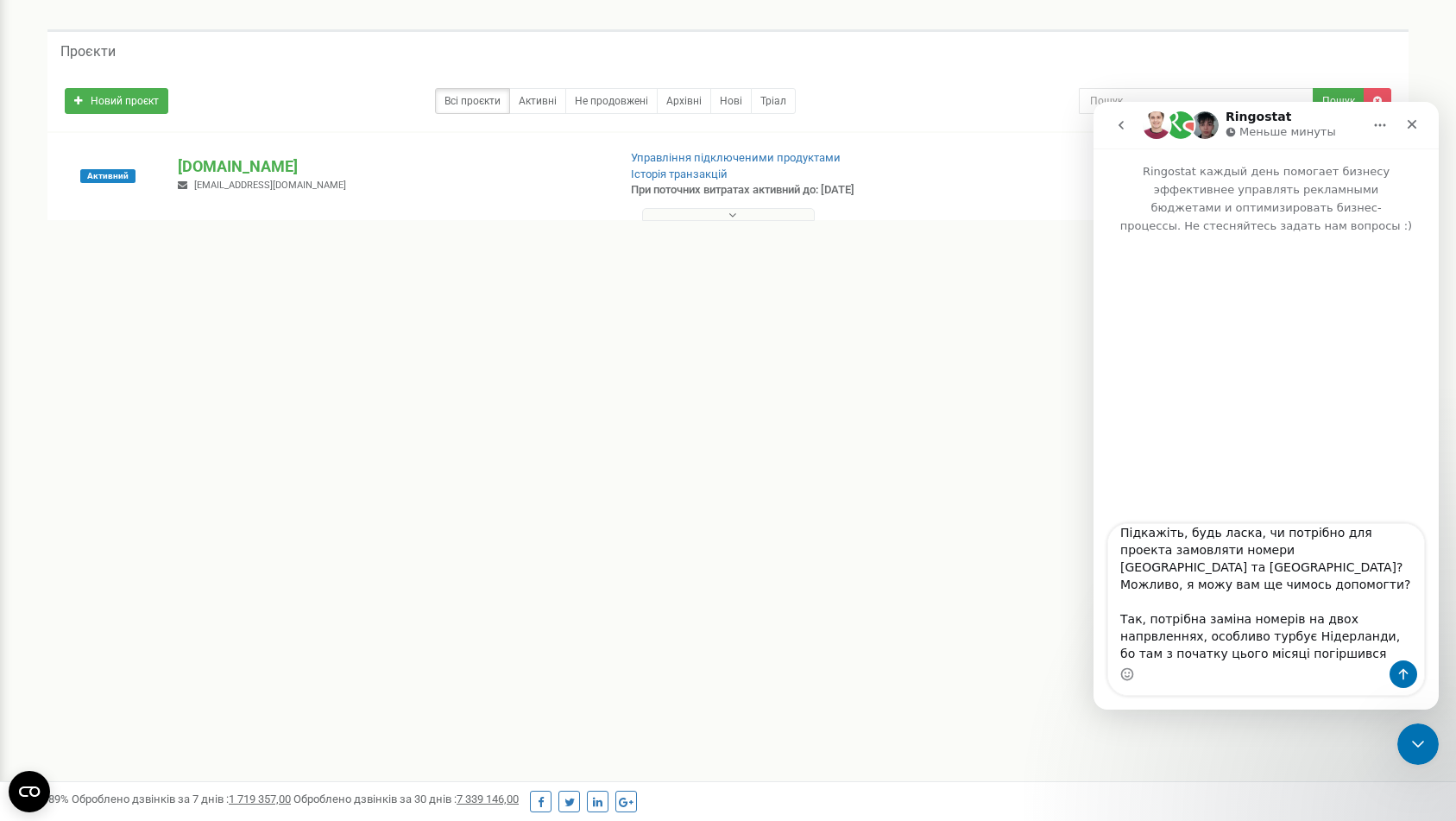
type textarea "Доброго дня! Нещодавно писала стосовно: Підкажіть, будь ласка, чи потрібно для …"
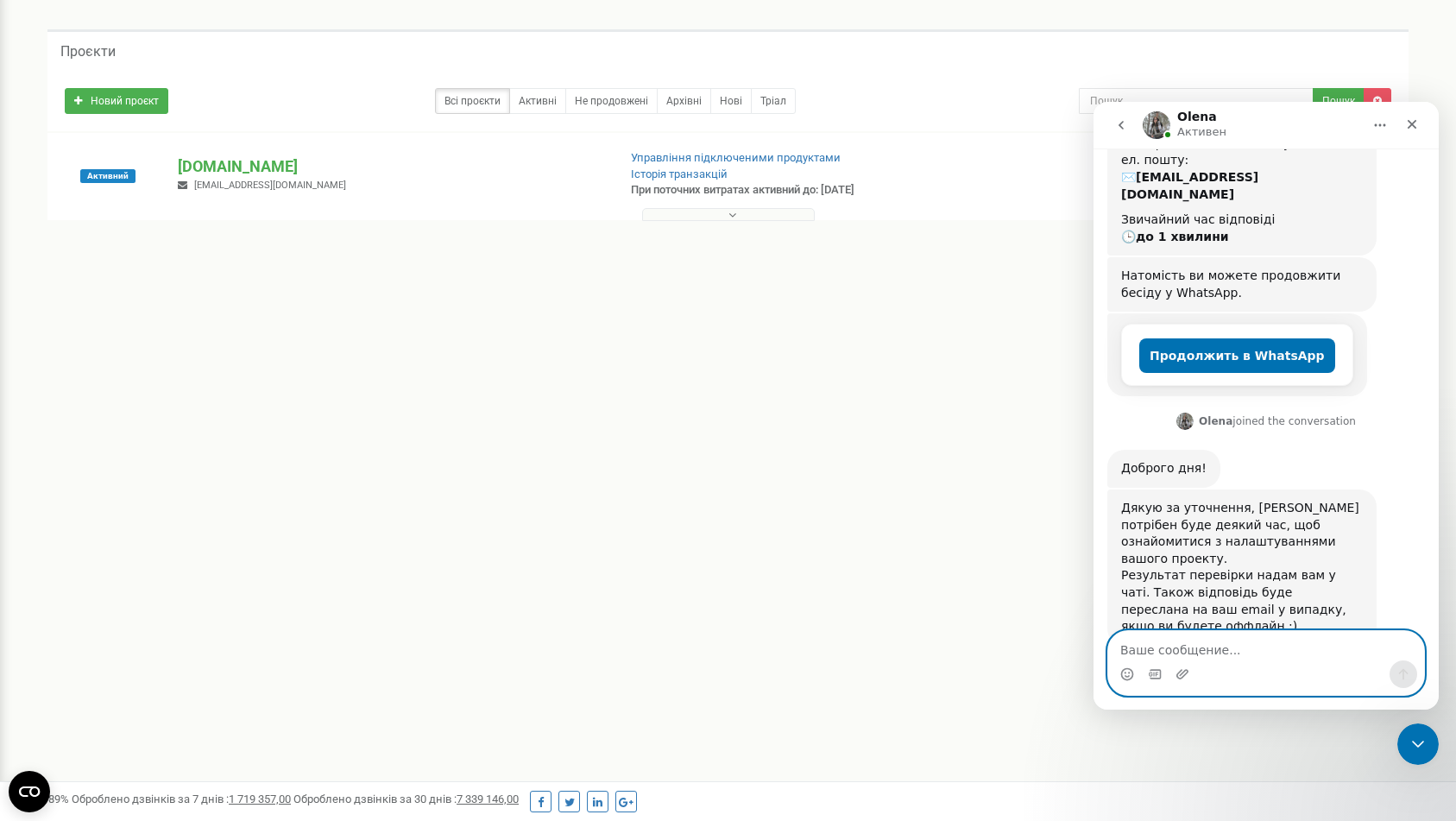
scroll to position [0, 0]
